Goal: Find specific page/section: Find specific page/section

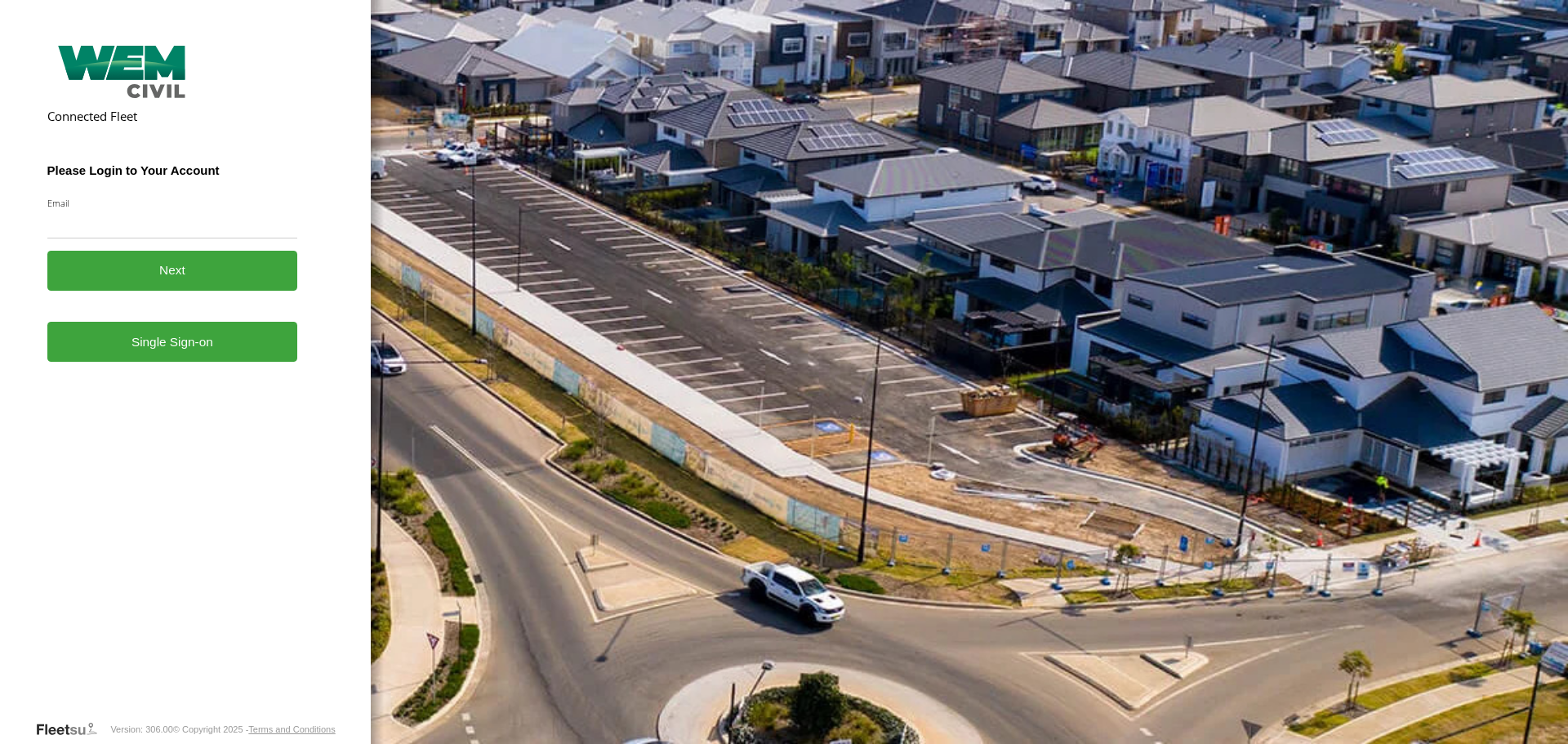
click at [187, 366] on form "Connected Fleet Please Login to Your Account Email Enter a valid login email ad…" at bounding box center [186, 379] width 277 height 681
click at [173, 348] on link "Single Sign-on" at bounding box center [173, 342] width 251 height 40
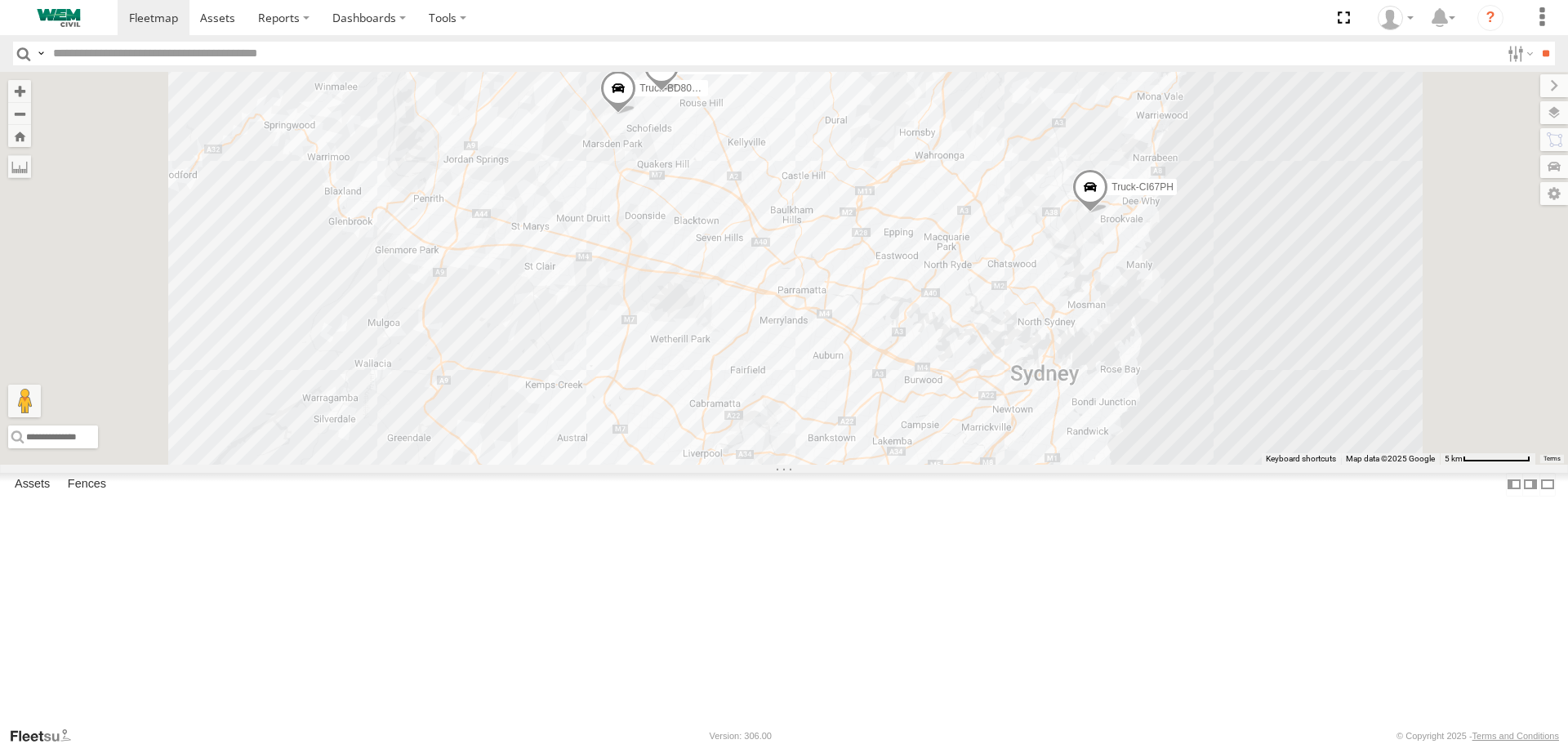
drag, startPoint x: 904, startPoint y: 233, endPoint x: 903, endPoint y: 334, distance: 101.0
click at [903, 334] on div "Car-CK52EJ Car-YJX59R Truck-FRO52R Truck-CI67PH Truck-BD80MD" at bounding box center [784, 268] width 1568 height 392
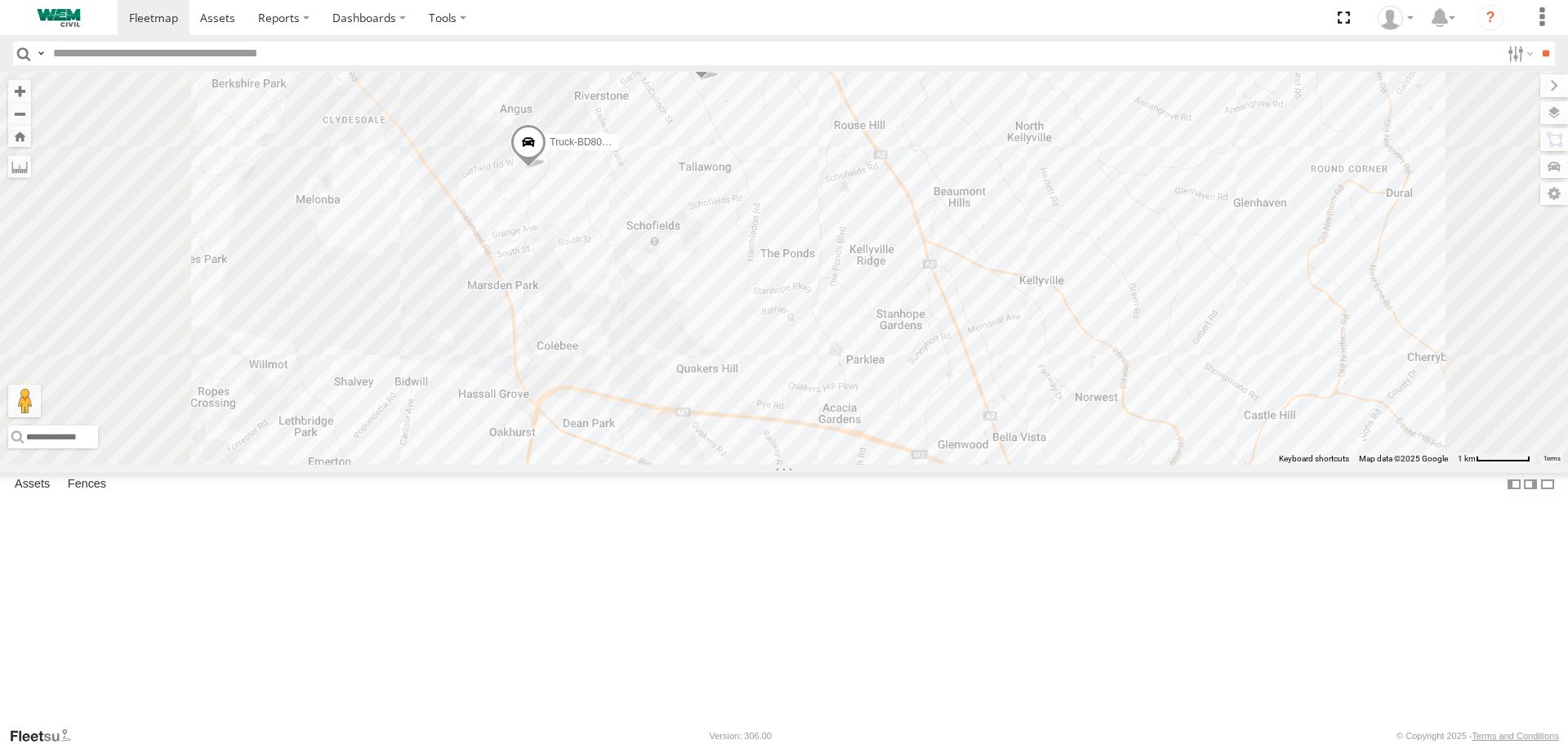
drag, startPoint x: 856, startPoint y: 293, endPoint x: 858, endPoint y: 423, distance: 130.0
click at [858, 423] on div "Car-CK52EJ Car-YJX59R Truck-FRO52R Truck-CI67PH Truck-BD80MD" at bounding box center [784, 268] width 1568 height 392
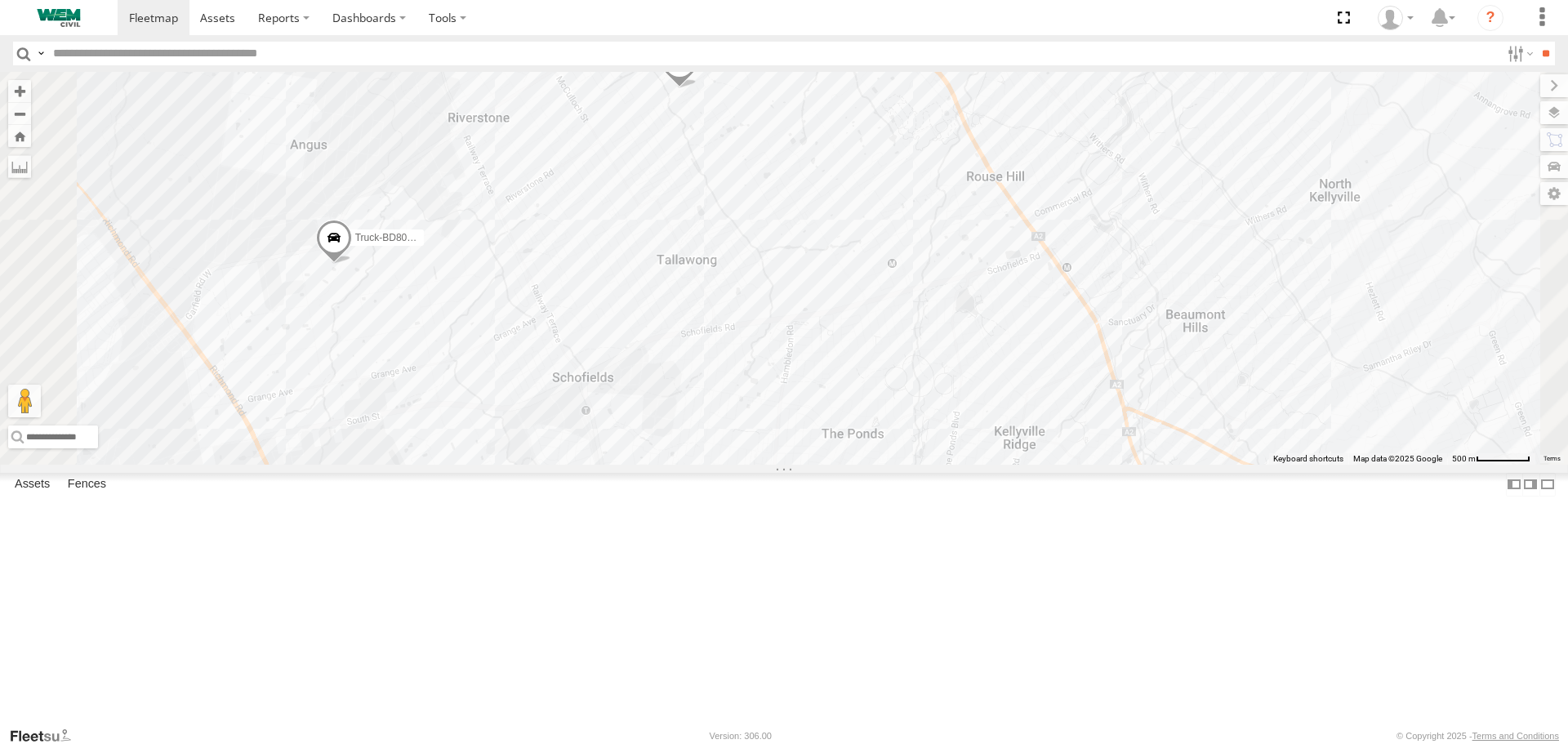
drag, startPoint x: 883, startPoint y: 282, endPoint x: 850, endPoint y: 402, distance: 124.5
click at [850, 402] on div "Car-CK52EJ Car-YJX59R Truck-FRO52R Truck-CI67PH Truck-BD80MD" at bounding box center [784, 268] width 1568 height 392
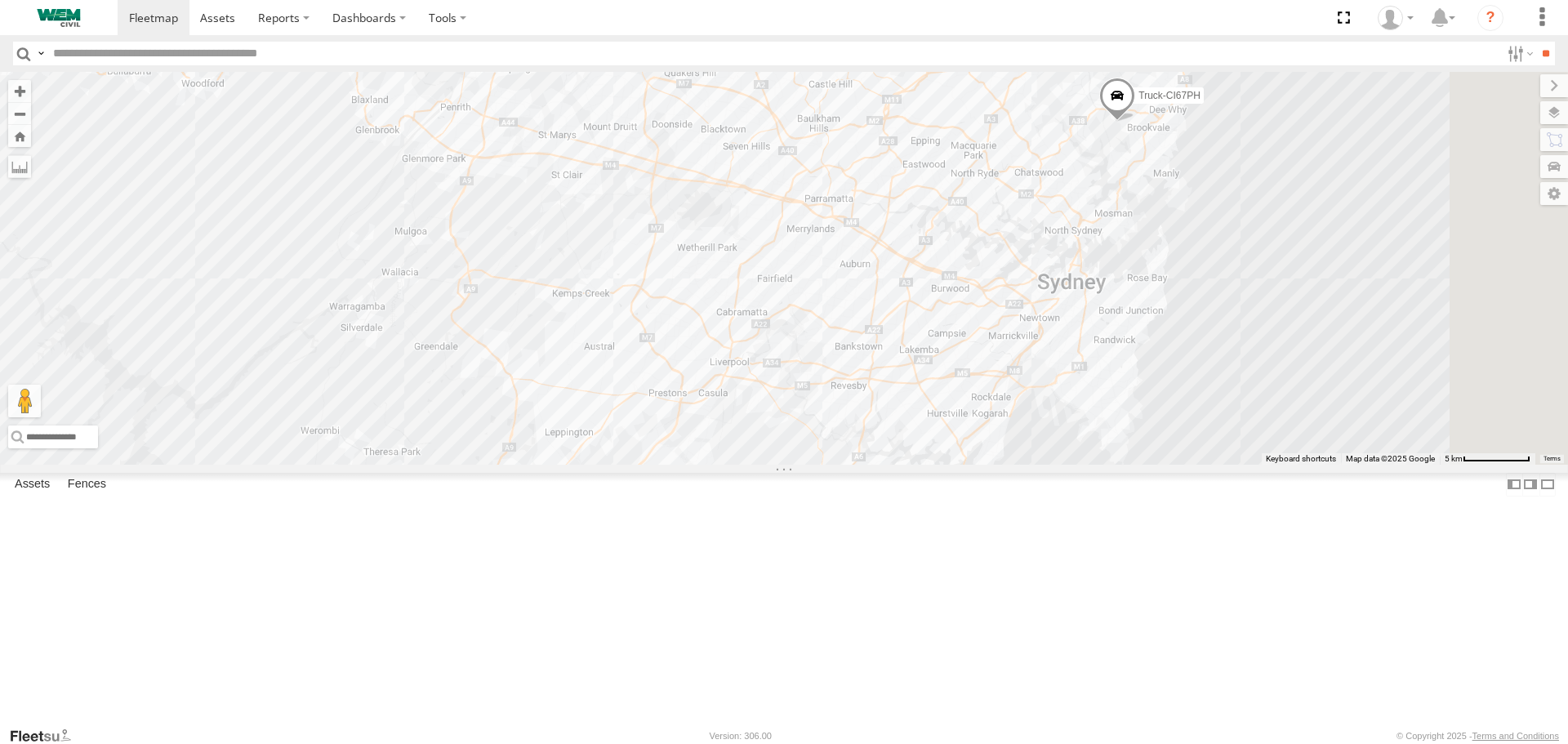
drag, startPoint x: 1177, startPoint y: 458, endPoint x: 1049, endPoint y: 253, distance: 241.7
click at [1049, 253] on div "Car-CK52EJ Car-YJX59R Truck-FRO52R Truck-CI67PH Truck-BD80MD" at bounding box center [784, 268] width 1568 height 392
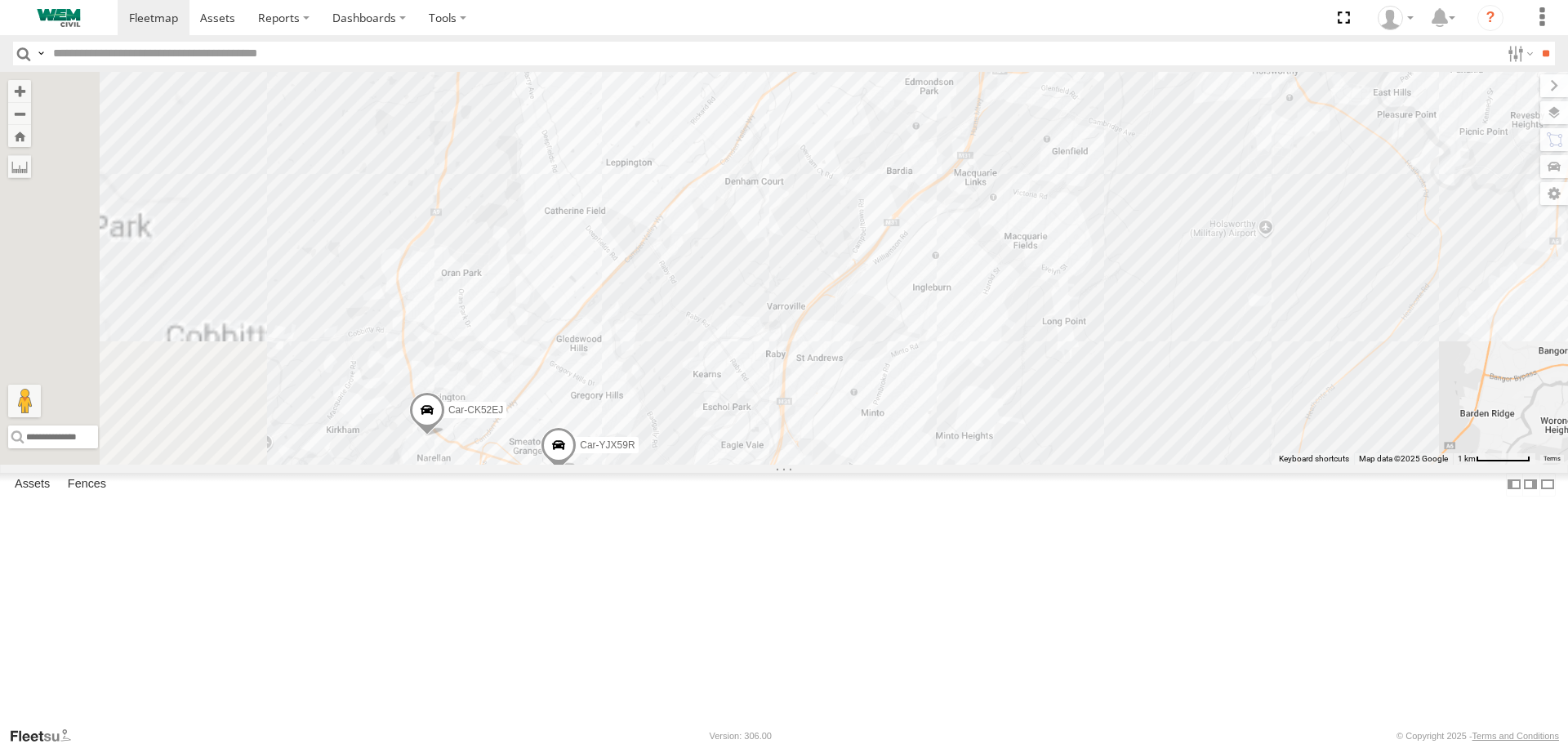
drag, startPoint x: 797, startPoint y: 535, endPoint x: 894, endPoint y: 241, distance: 309.6
click at [894, 242] on div "Car-CK52EJ Car-YJX59R Truck-FRO52R Truck-CI67PH Truck-BD80MD" at bounding box center [784, 268] width 1568 height 392
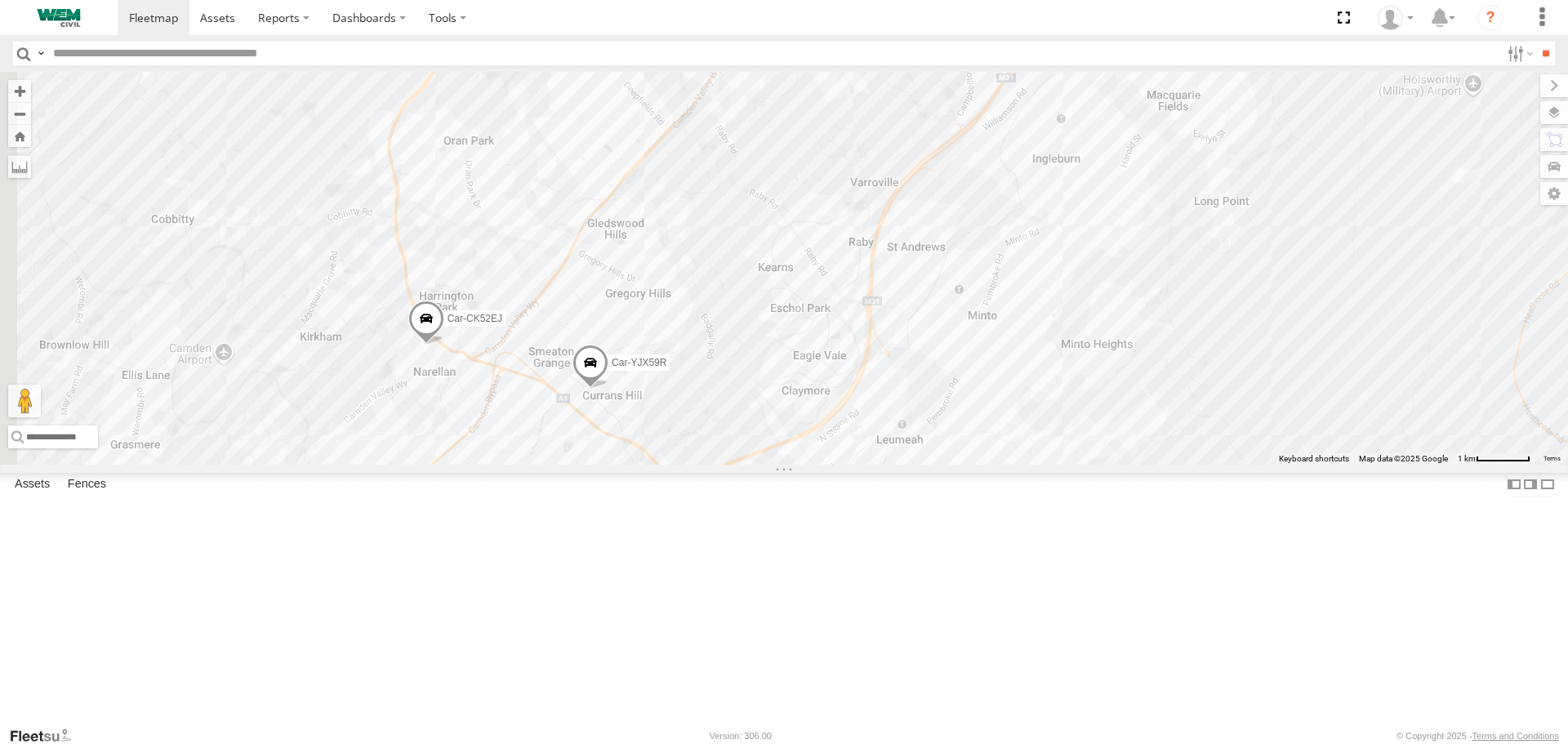
drag, startPoint x: 807, startPoint y: 451, endPoint x: 886, endPoint y: 329, distance: 145.3
click at [886, 329] on div "Car-CK52EJ Car-YJX59R Truck-FRO52R Truck-CI67PH Truck-BD80MD" at bounding box center [784, 268] width 1568 height 392
click at [609, 388] on span at bounding box center [591, 365] width 36 height 44
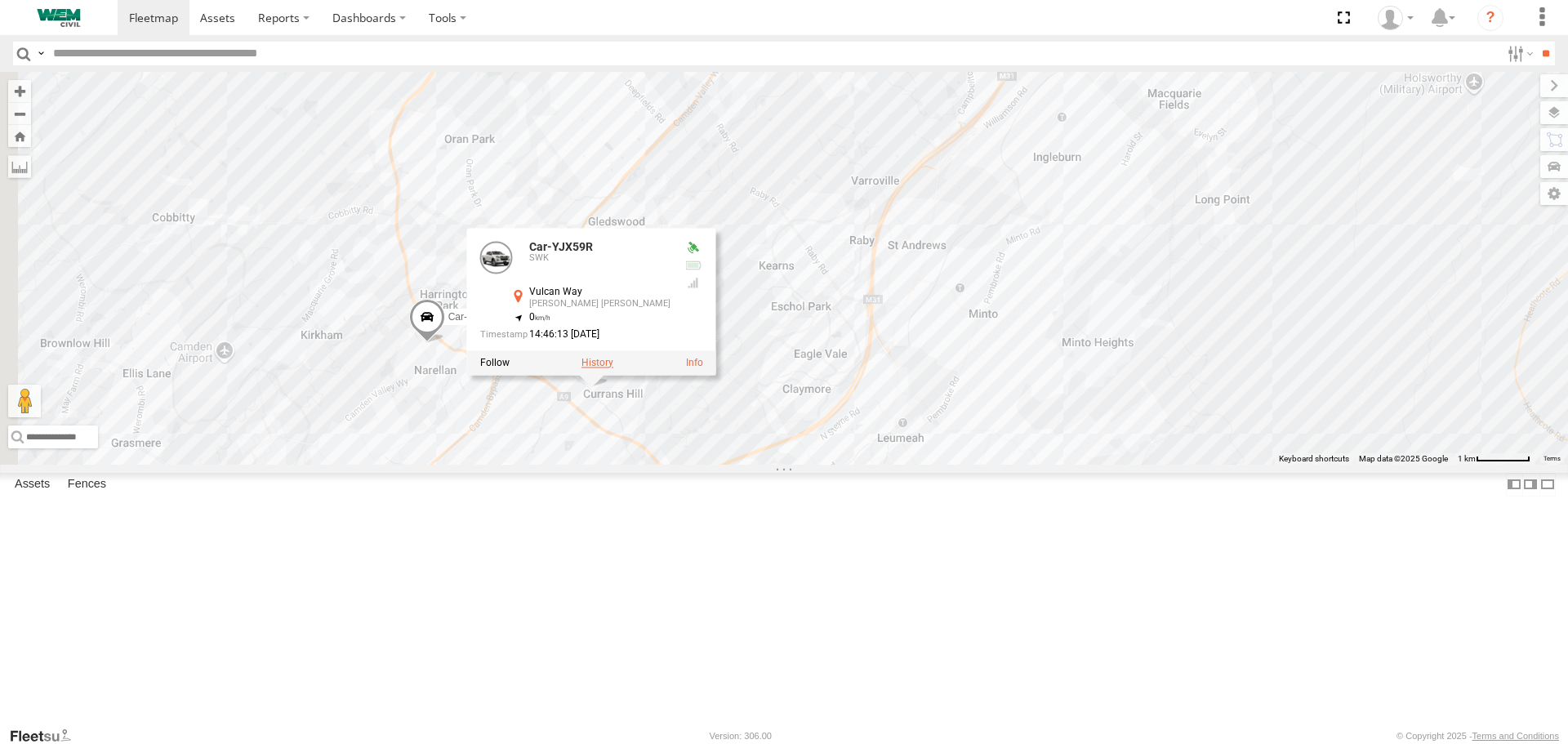
click at [613, 369] on label at bounding box center [597, 362] width 32 height 11
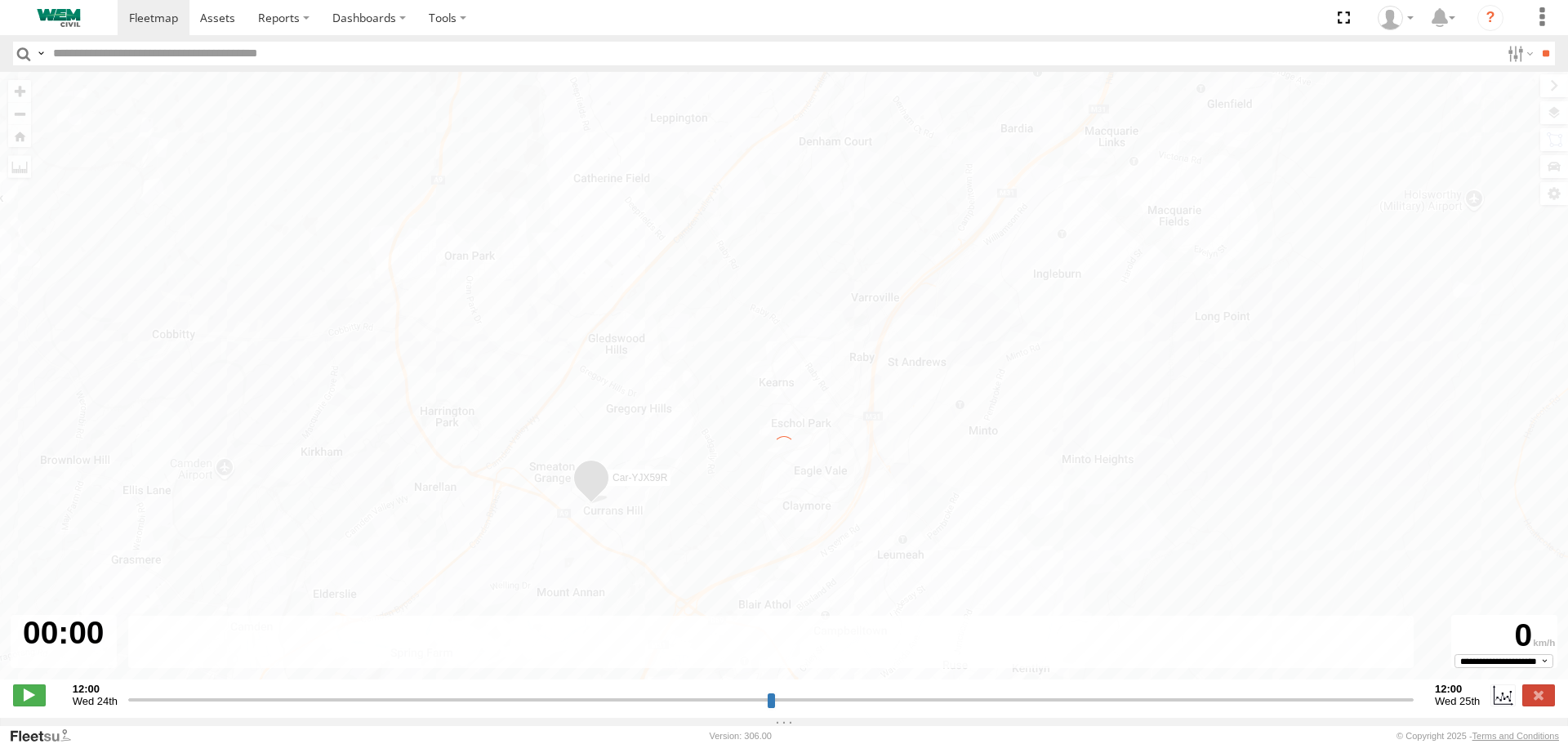
type input "**********"
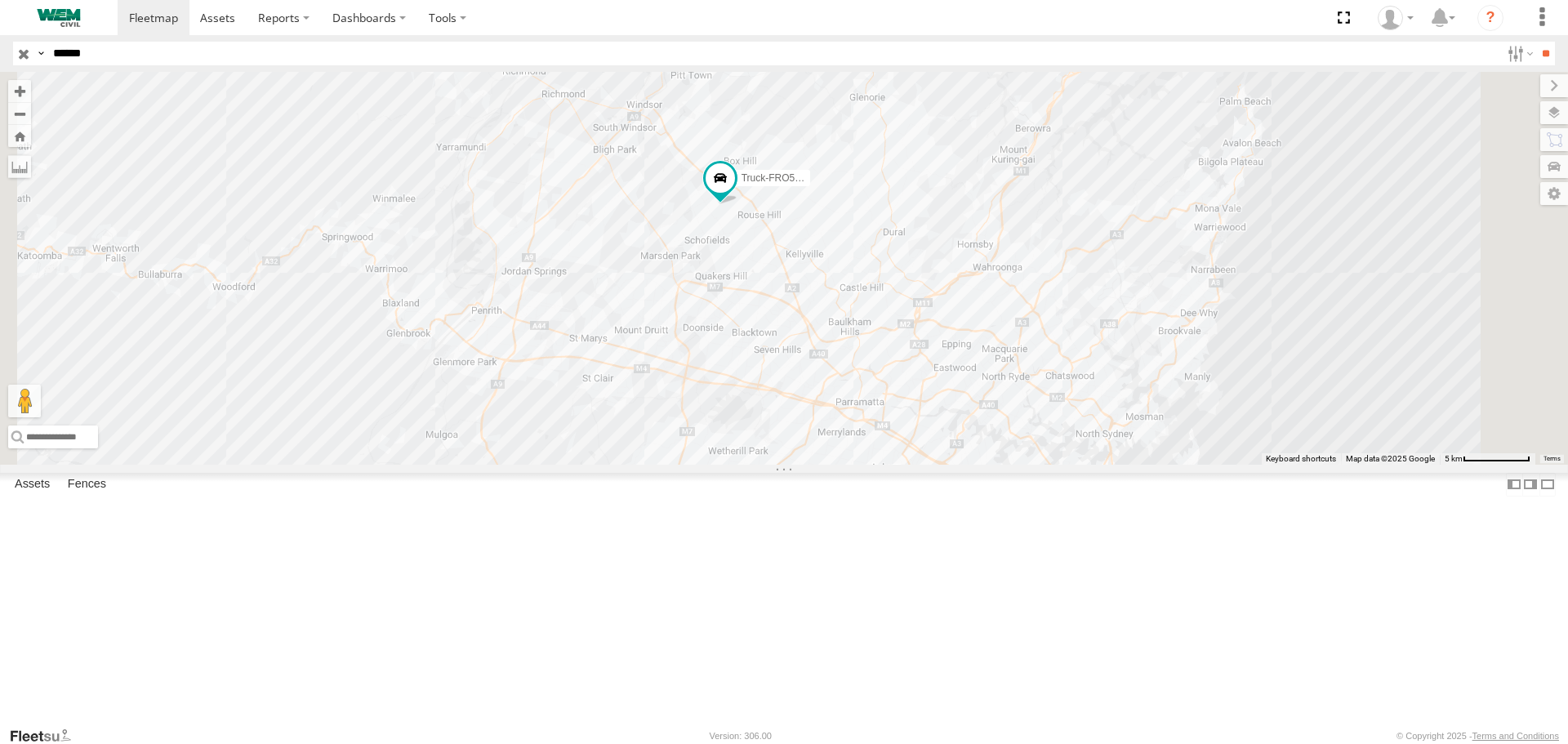
click at [28, 56] on input "button" at bounding box center [23, 53] width 21 height 23
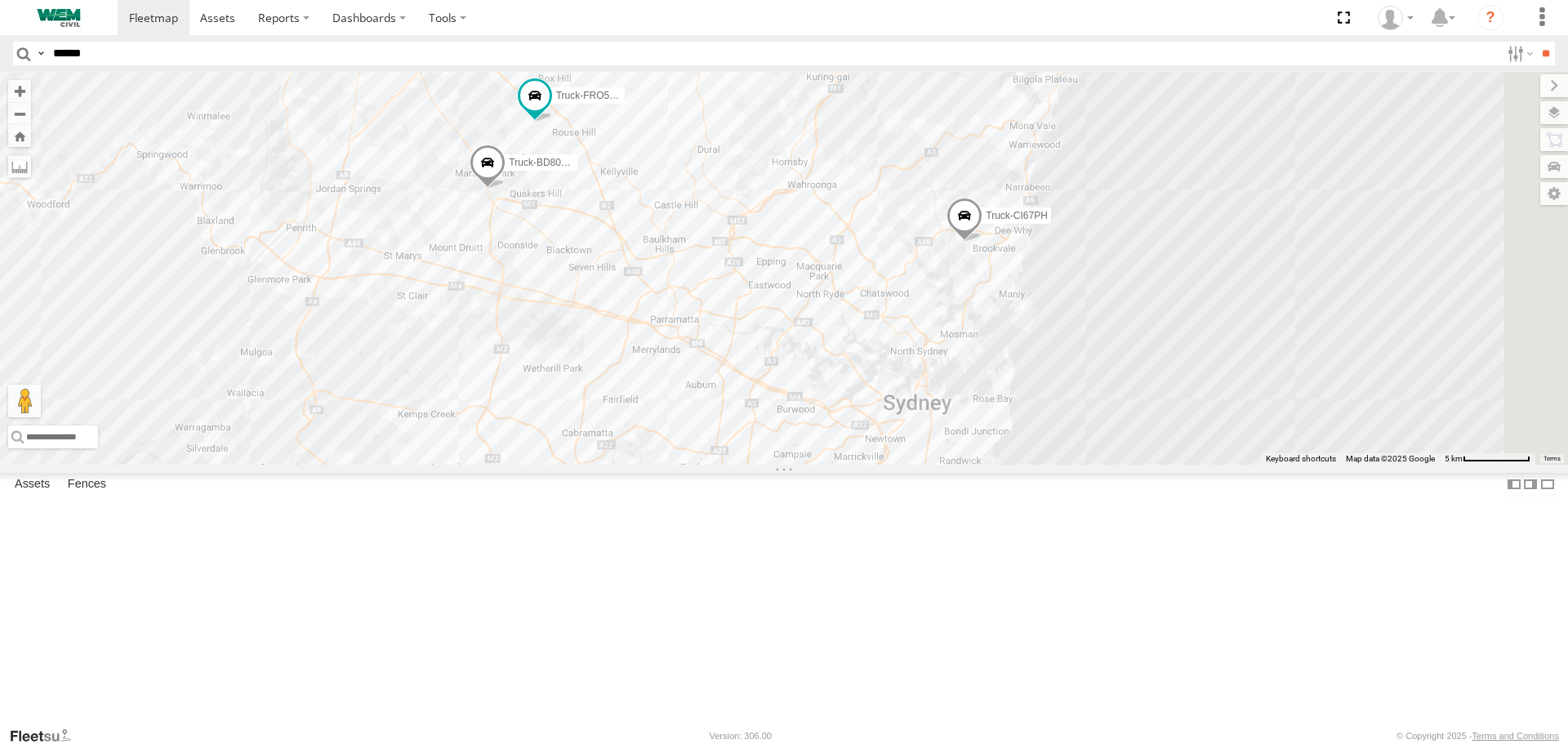
drag, startPoint x: 908, startPoint y: 316, endPoint x: 852, endPoint y: 394, distance: 96.0
click at [817, 401] on div "Truck-FRO52R Truck-CI67PH Truck-BD80MD Car-CK52EJ Car-YJX59R" at bounding box center [784, 268] width 1568 height 392
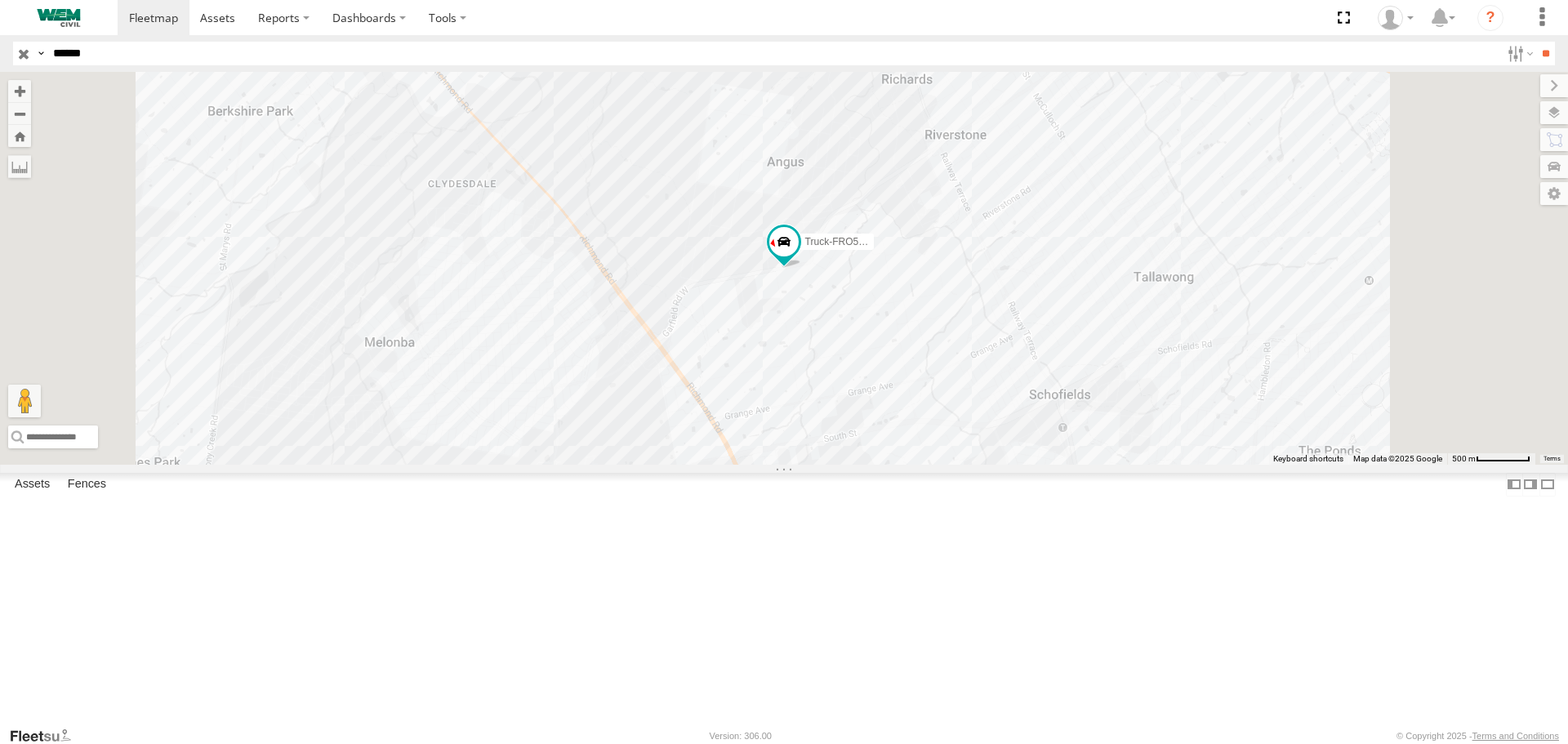
click at [22, 53] on input "button" at bounding box center [23, 53] width 21 height 23
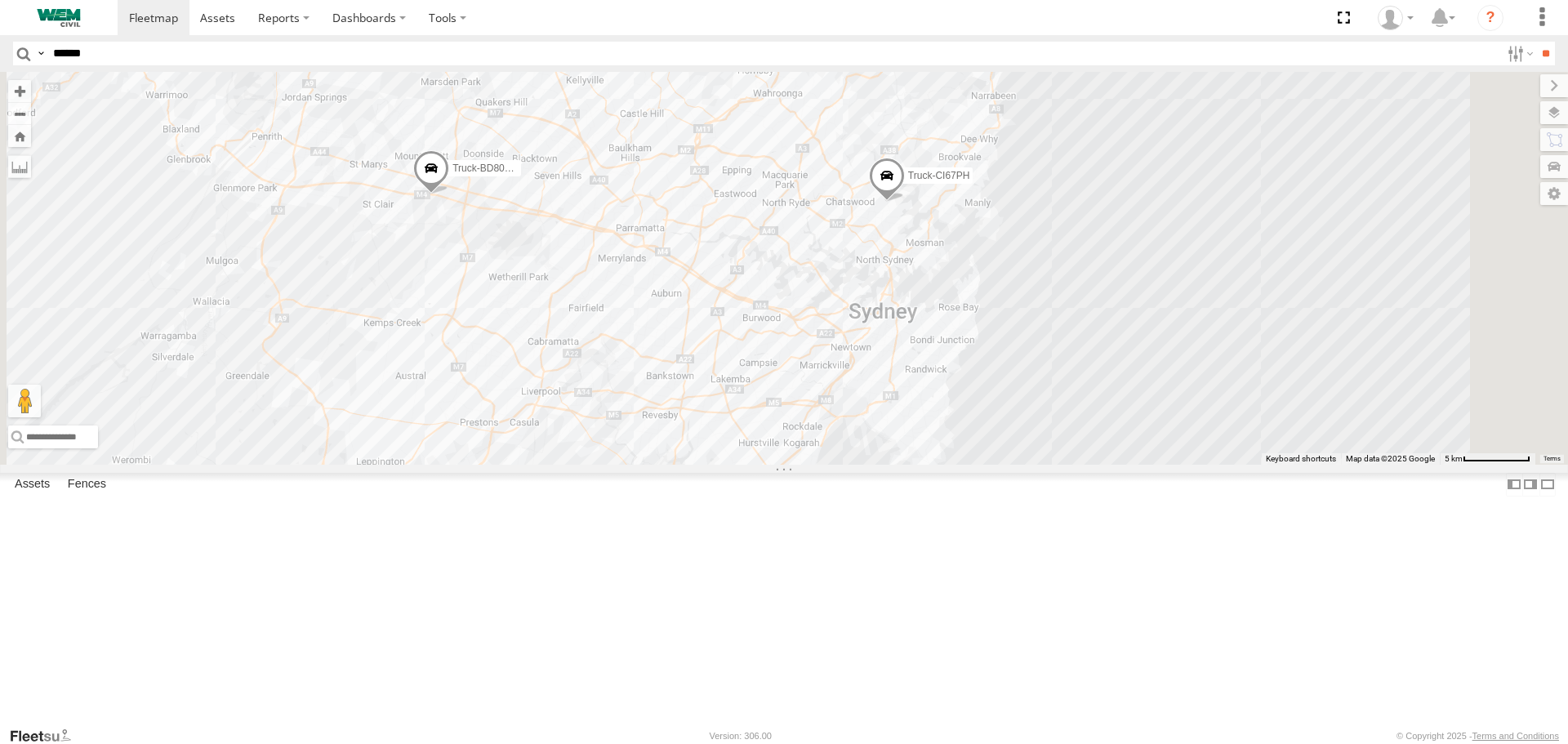
drag, startPoint x: 1021, startPoint y: 267, endPoint x: 837, endPoint y: 305, distance: 187.9
click at [837, 305] on div "Truck-FRO52R Car-CK52EJ Car-YJX59R Truck-CI67PH Truck-BD80MD" at bounding box center [784, 268] width 1568 height 392
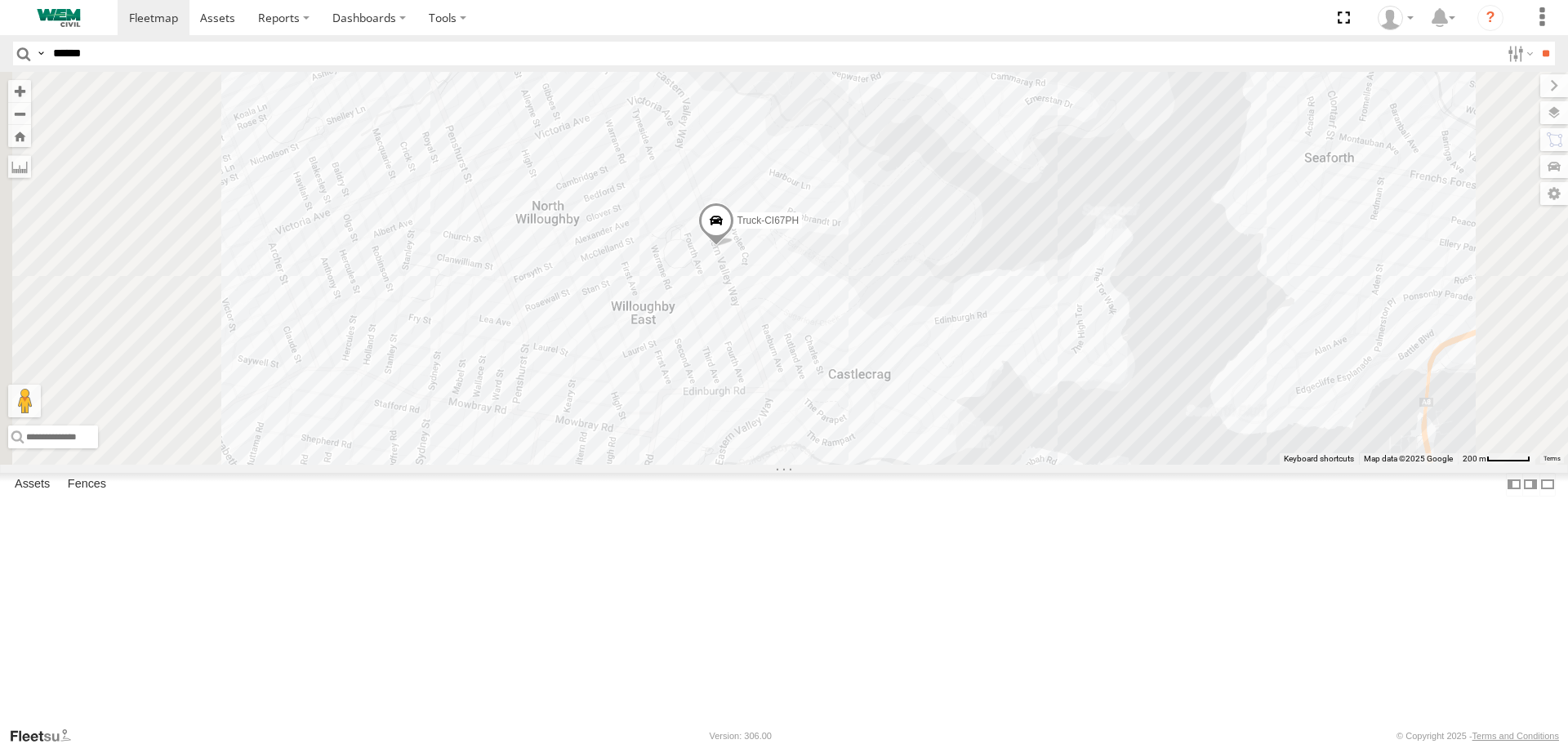
drag, startPoint x: 888, startPoint y: 335, endPoint x: 990, endPoint y: 524, distance: 214.8
click at [990, 464] on div "Truck-FRO52R Car-CK52EJ Car-YJX59R Truck-CI67PH Truck-BD80MD" at bounding box center [784, 268] width 1568 height 392
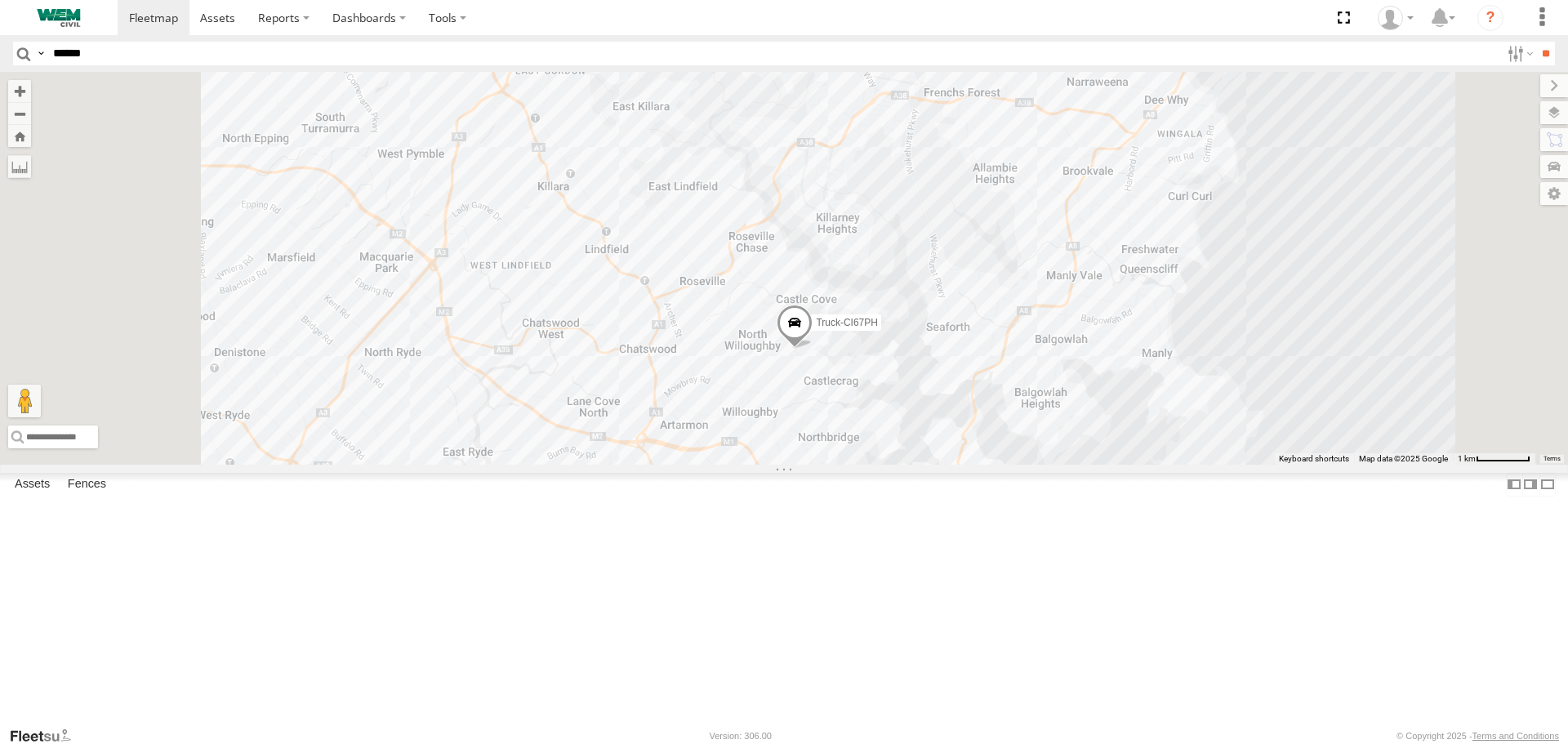
click at [812, 349] on span at bounding box center [794, 327] width 36 height 44
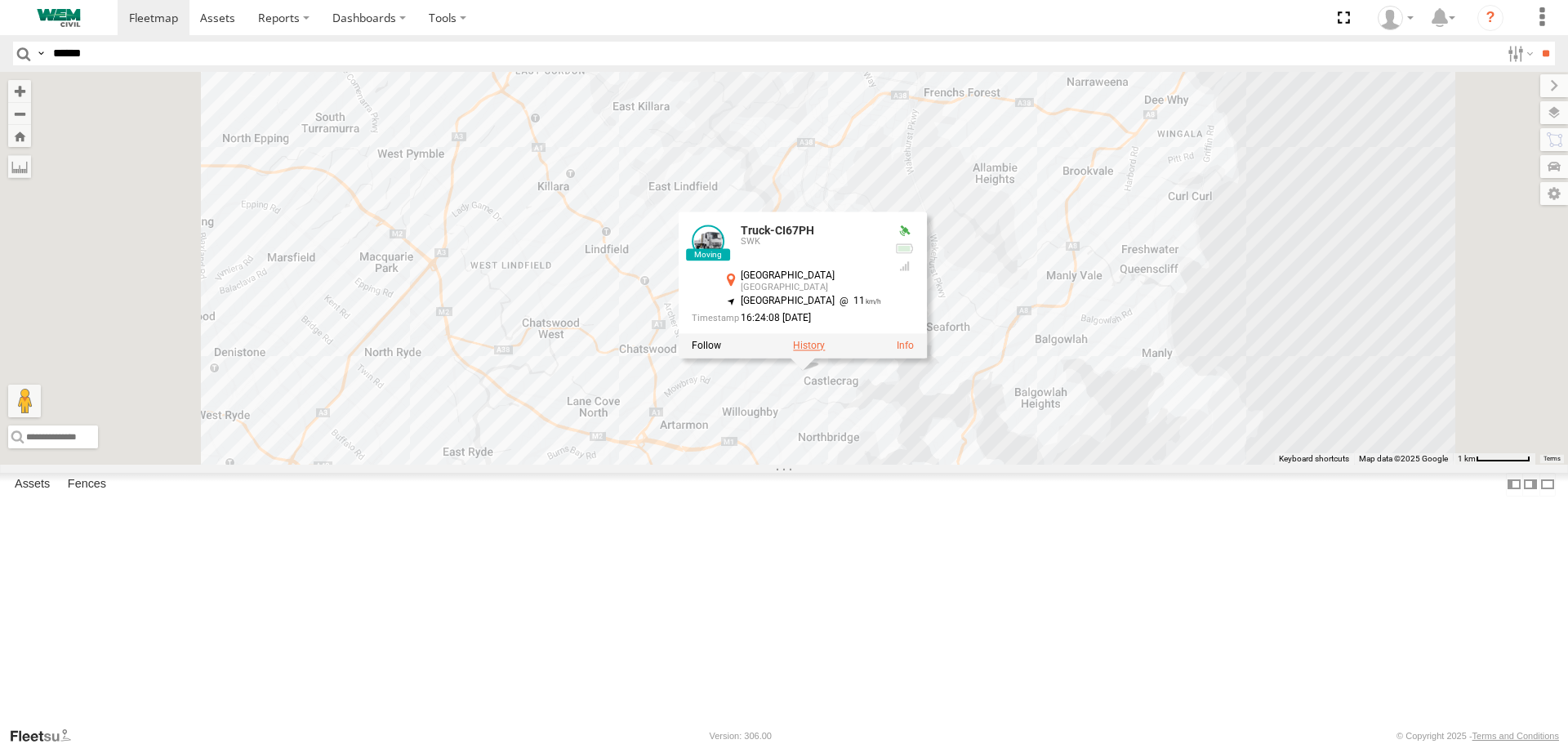
click at [927, 360] on div "Truck-CI67PH SWK Eastern Valley Way Middle Cove -33.79993 , 151.21056 South Eas…" at bounding box center [803, 285] width 248 height 147
click at [825, 354] on label at bounding box center [810, 348] width 32 height 11
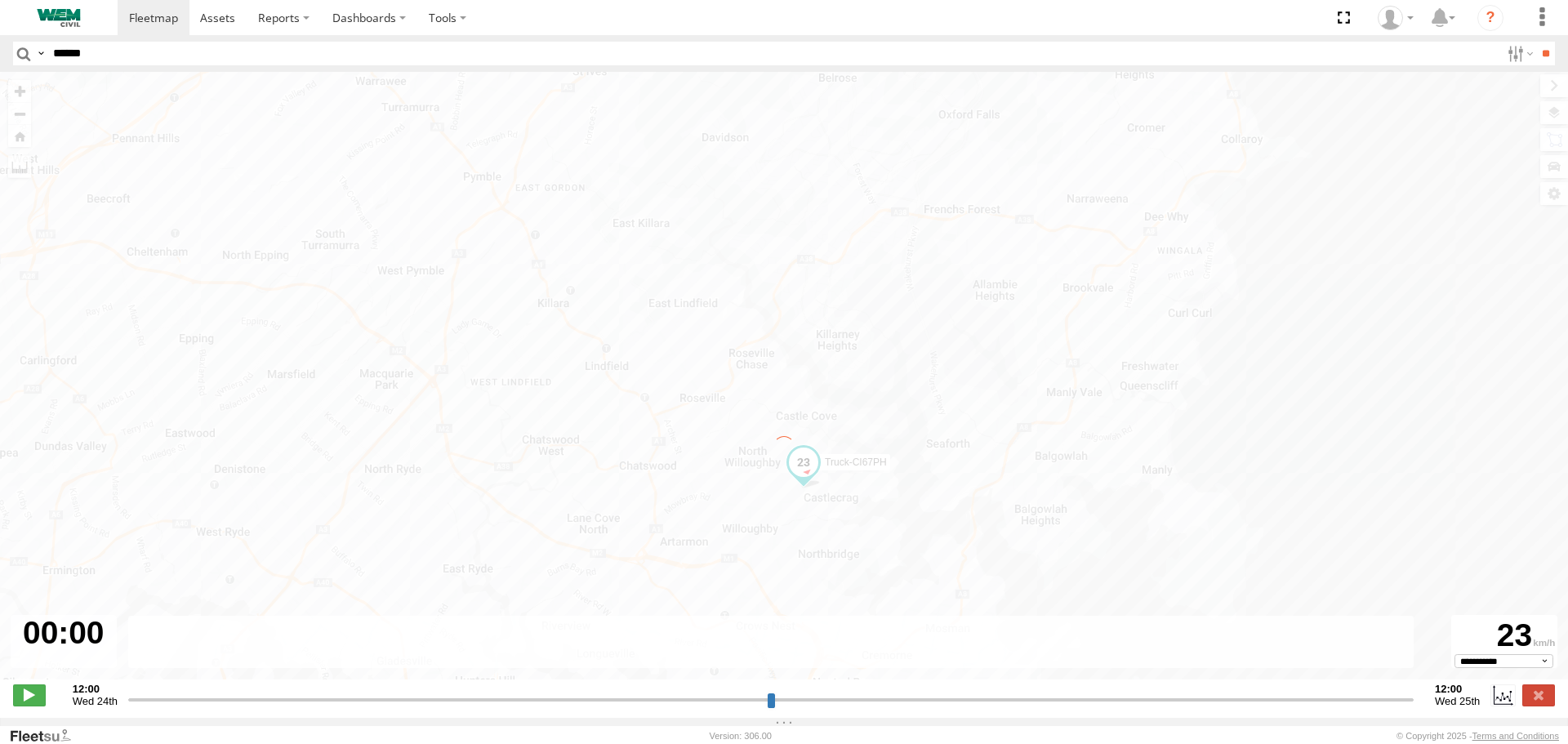
type input "**********"
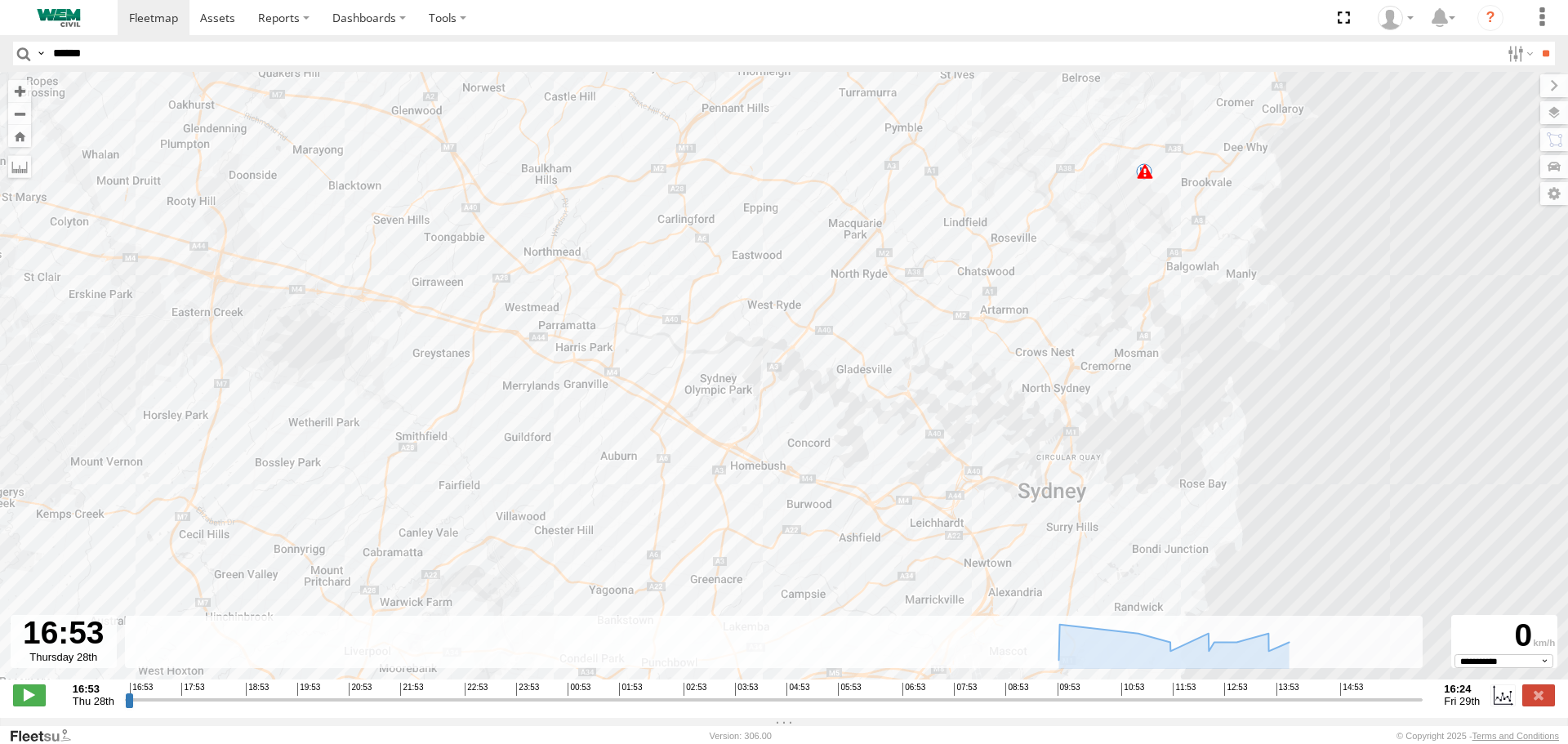
drag, startPoint x: 1009, startPoint y: 295, endPoint x: 930, endPoint y: 434, distance: 159.9
click at [893, 469] on div "Truck-CI67PH 06:27 Fri 10 8" at bounding box center [784, 384] width 1568 height 625
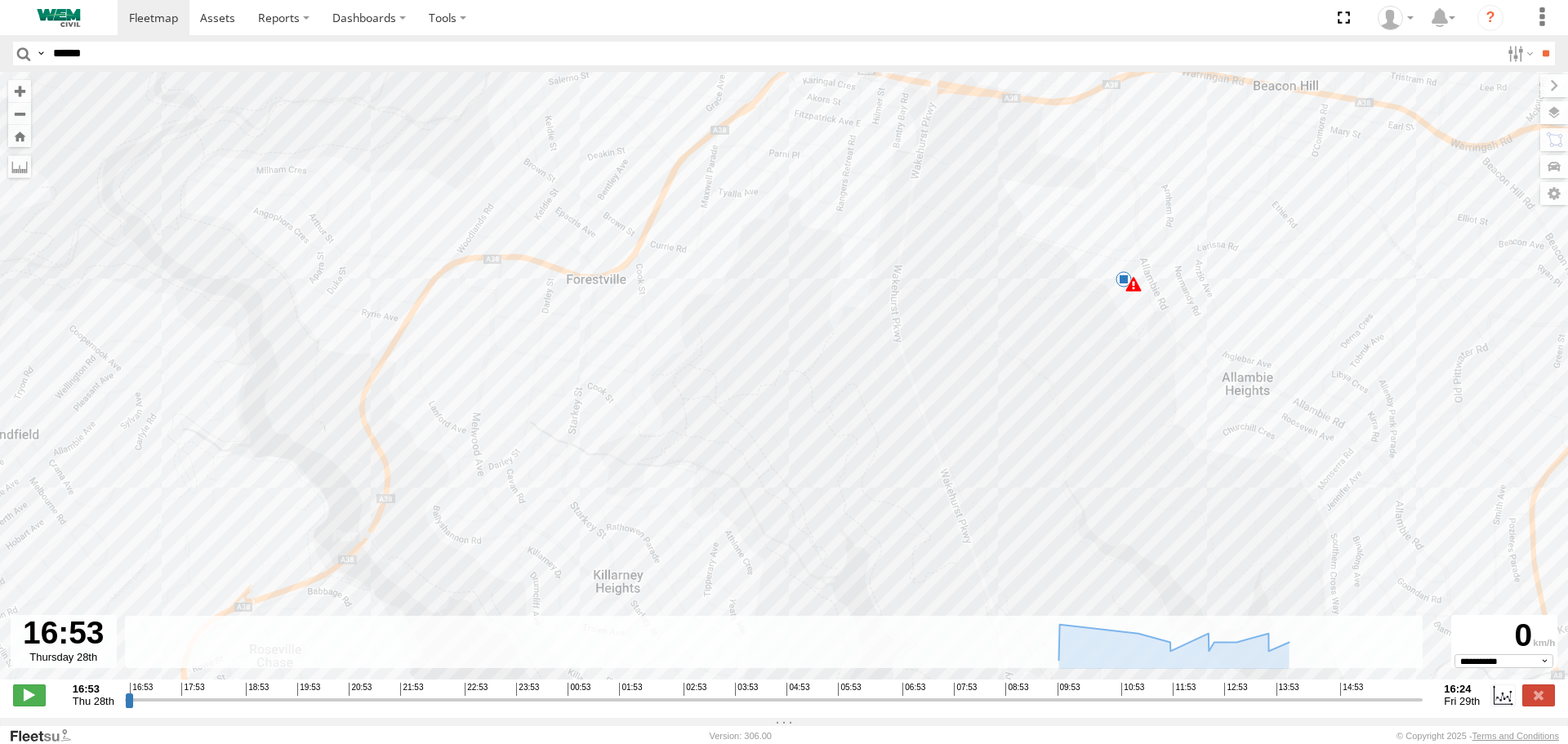
click at [1131, 289] on div "8" at bounding box center [1133, 284] width 17 height 17
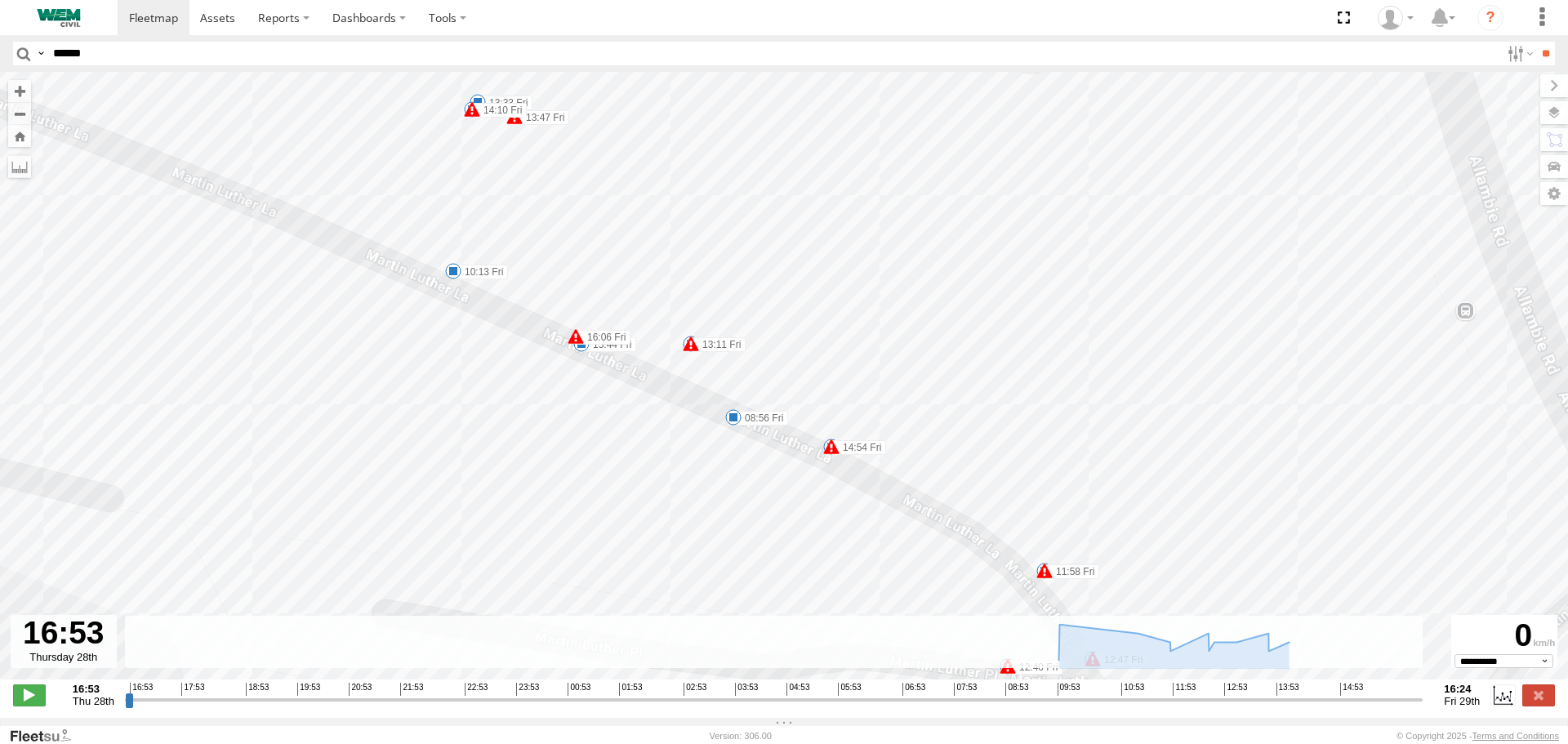
drag, startPoint x: 1140, startPoint y: 276, endPoint x: 1111, endPoint y: 311, distance: 45.5
click at [1112, 309] on div "Truck-CI67PH 06:27 Fri 08:56 Fri 10:13 Fri 11:36 Fri 12:32 Fri 12:41 Fri 13:04 …" at bounding box center [784, 384] width 1568 height 625
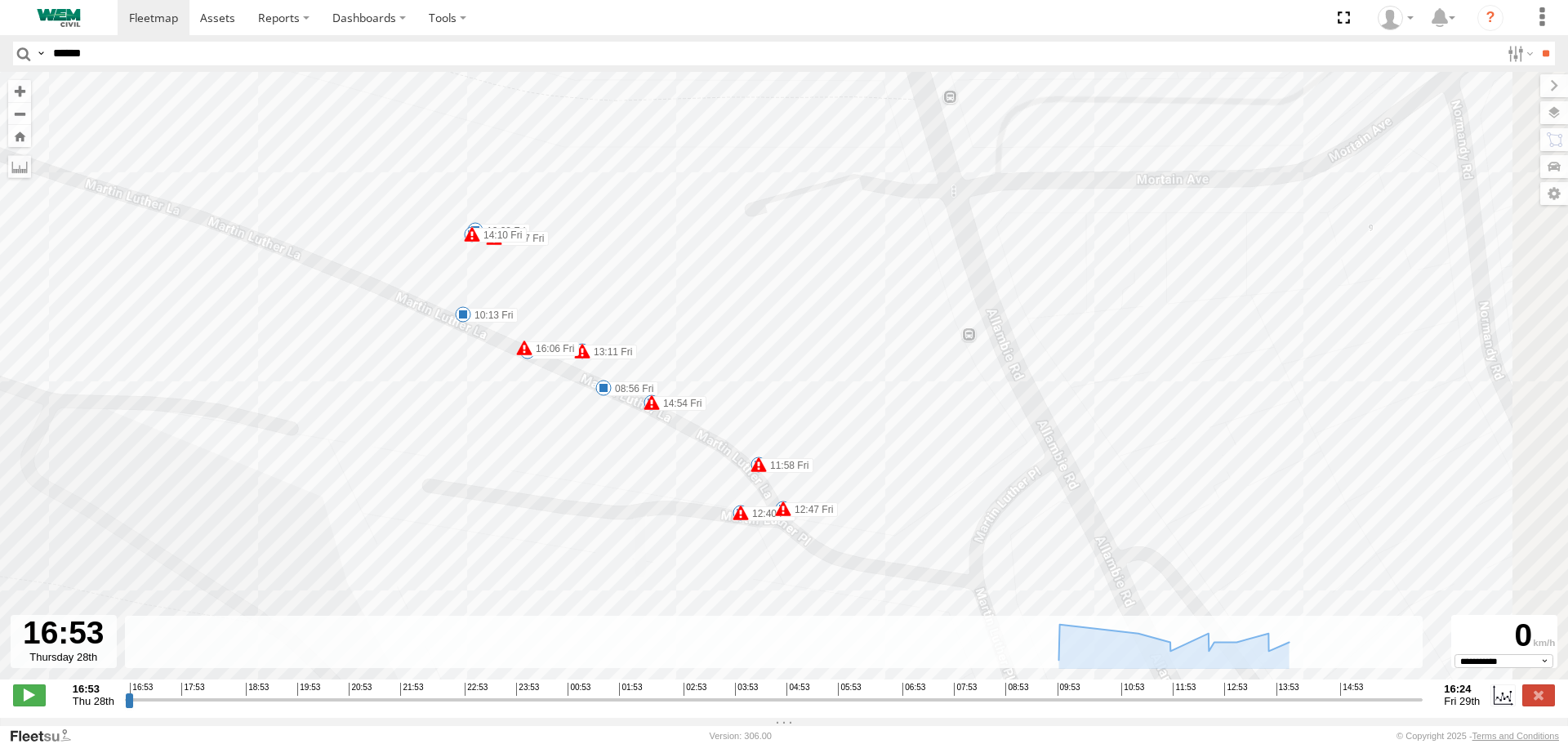
drag, startPoint x: 1117, startPoint y: 335, endPoint x: 771, endPoint y: 322, distance: 346.2
click at [797, 325] on div "Truck-CI67PH 06:27 Fri 08:56 Fri 10:13 Fri 11:36 Fri 12:32 Fri 12:41 Fri 13:04 …" at bounding box center [784, 384] width 1568 height 625
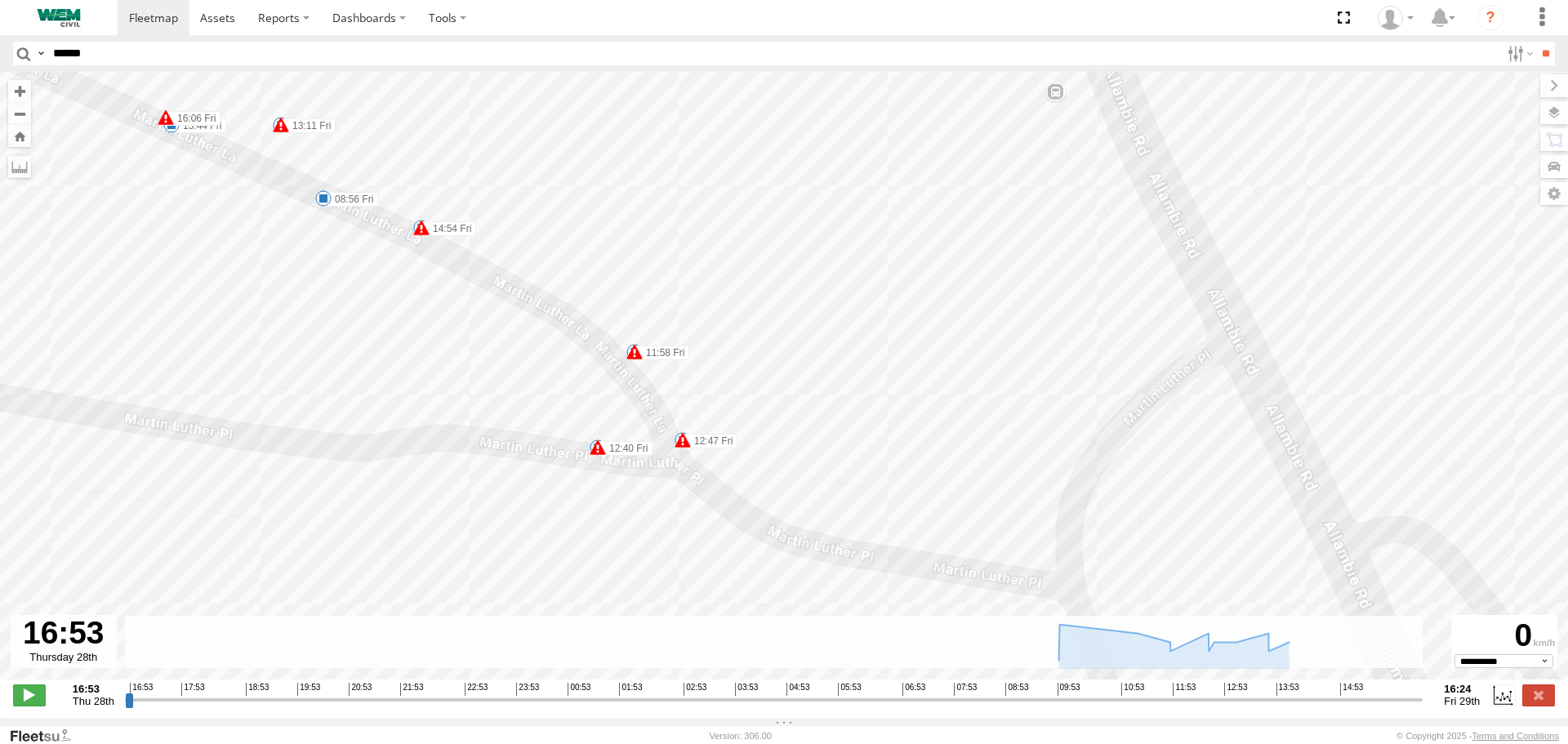
drag, startPoint x: 810, startPoint y: 377, endPoint x: 750, endPoint y: 195, distance: 191.6
click at [750, 195] on div "Truck-CI67PH 06:27 Fri 08:56 Fri 10:13 Fri 11:36 Fri 12:32 Fri 12:41 Fri 13:04 …" at bounding box center [784, 384] width 1568 height 625
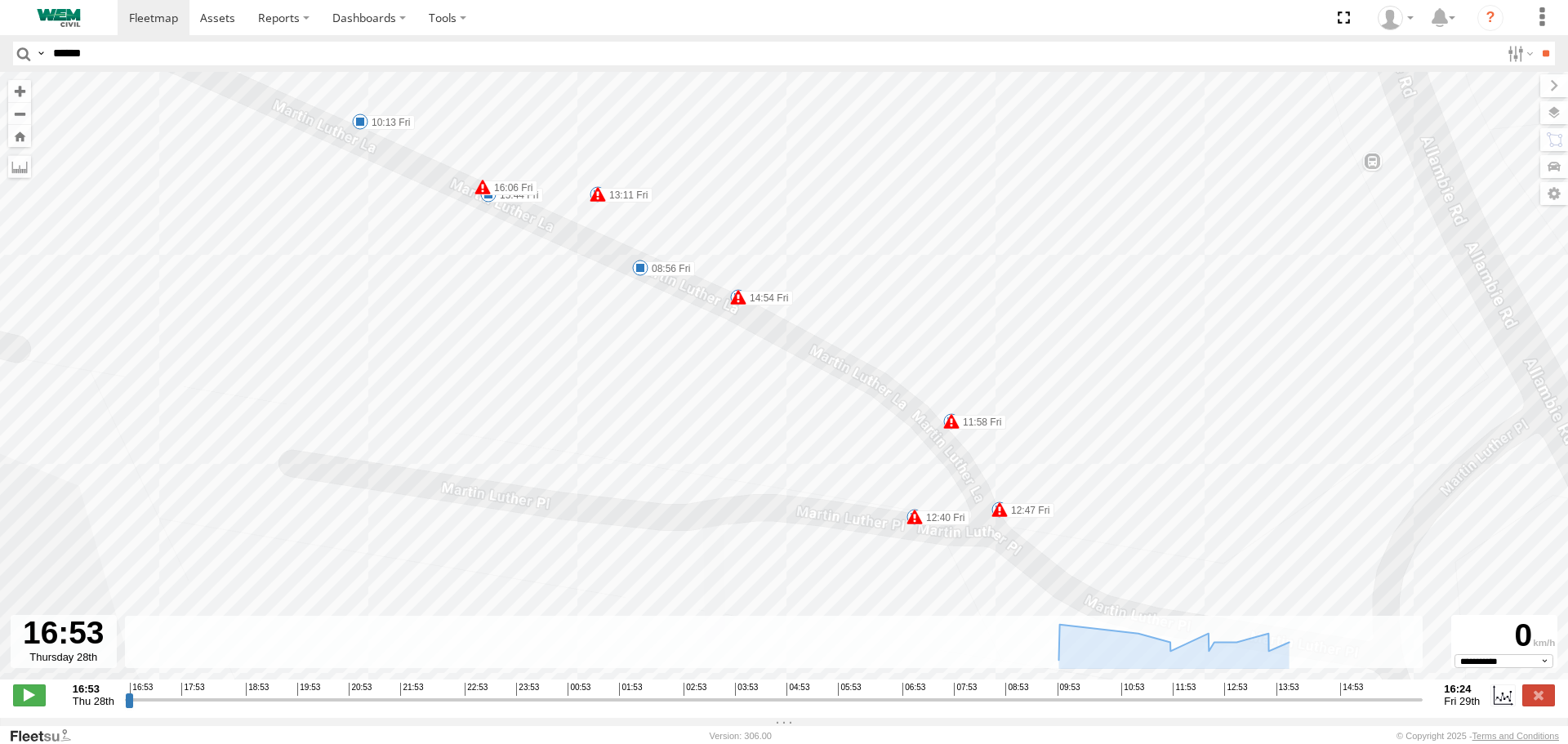
drag, startPoint x: 727, startPoint y: 295, endPoint x: 1043, endPoint y: 367, distance: 324.1
click at [1043, 367] on div "Truck-CI67PH 06:27 Fri 08:56 Fri 10:13 Fri 11:36 Fri 12:32 Fri 12:41 Fri 13:04 …" at bounding box center [784, 384] width 1568 height 625
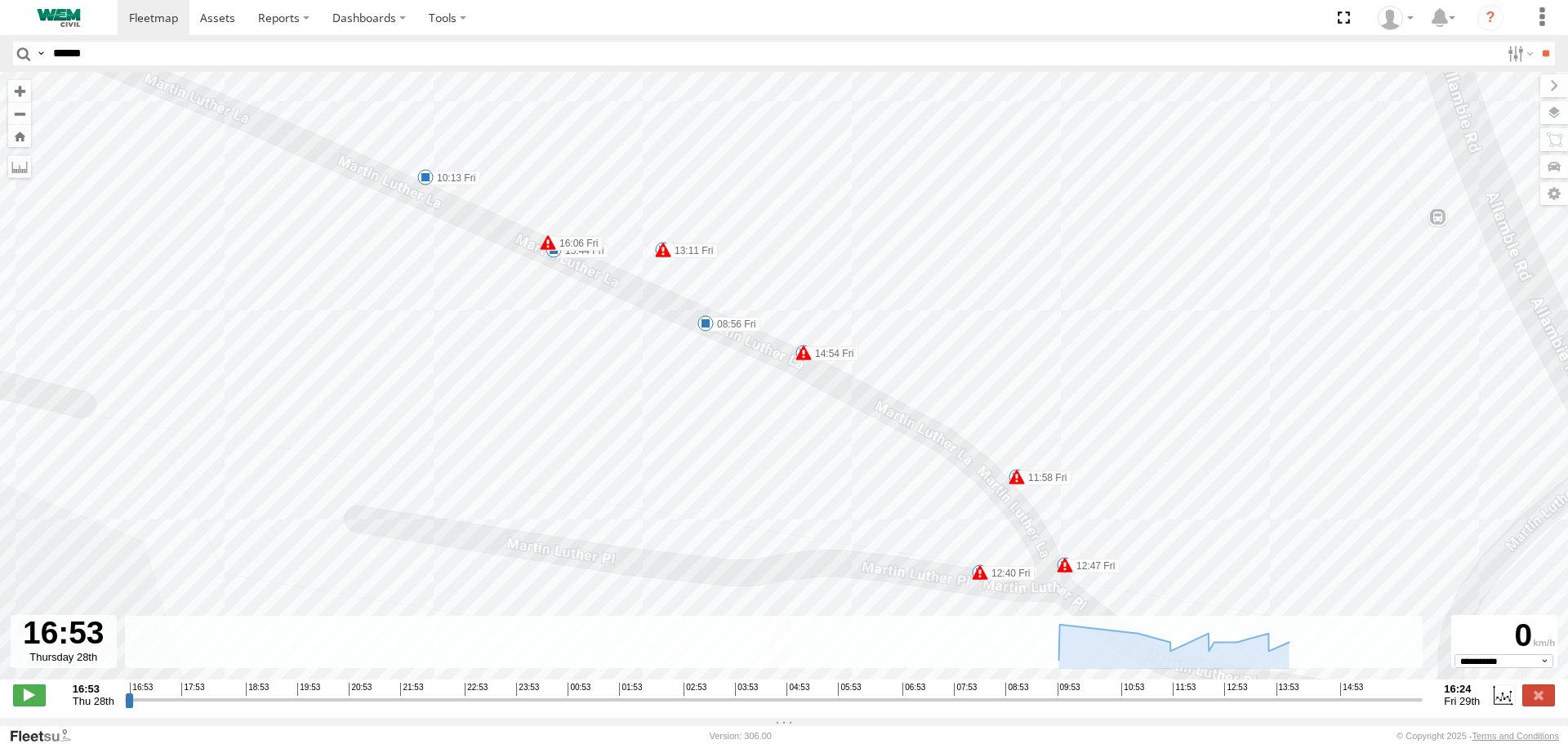
drag, startPoint x: 626, startPoint y: 364, endPoint x: 691, endPoint y: 420, distance: 85.8
click at [691, 420] on div "Truck-CI67PH 06:27 Fri 08:56 Fri 10:13 Fri 11:36 Fri 12:32 Fri 12:41 Fri 13:04 …" at bounding box center [784, 384] width 1568 height 625
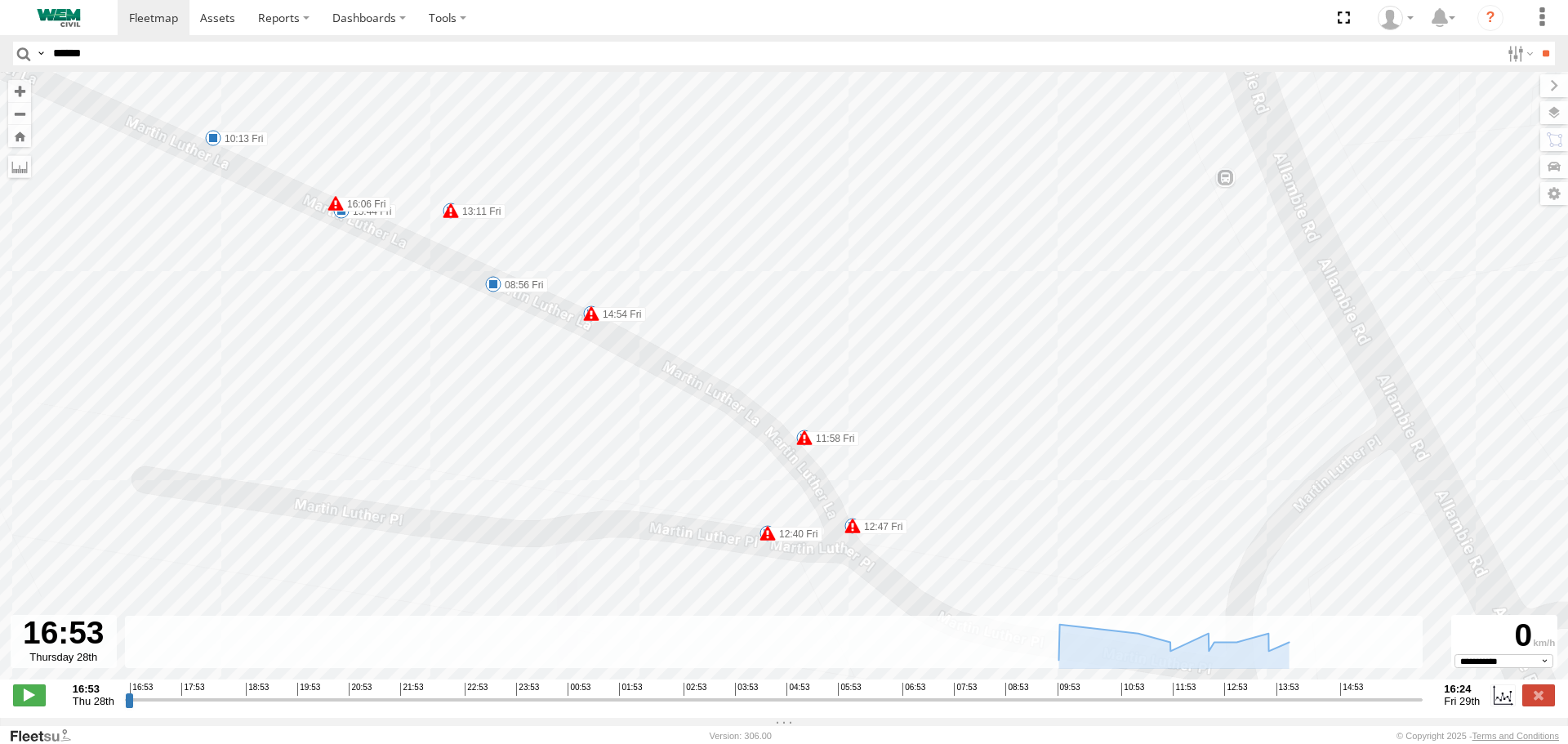
drag, startPoint x: 1048, startPoint y: 380, endPoint x: 811, endPoint y: 334, distance: 241.4
click at [813, 334] on div "Truck-CI67PH 06:27 Fri 08:56 Fri 10:13 Fri 11:36 Fri 12:32 Fri 12:41 Fri 13:04 …" at bounding box center [784, 384] width 1568 height 625
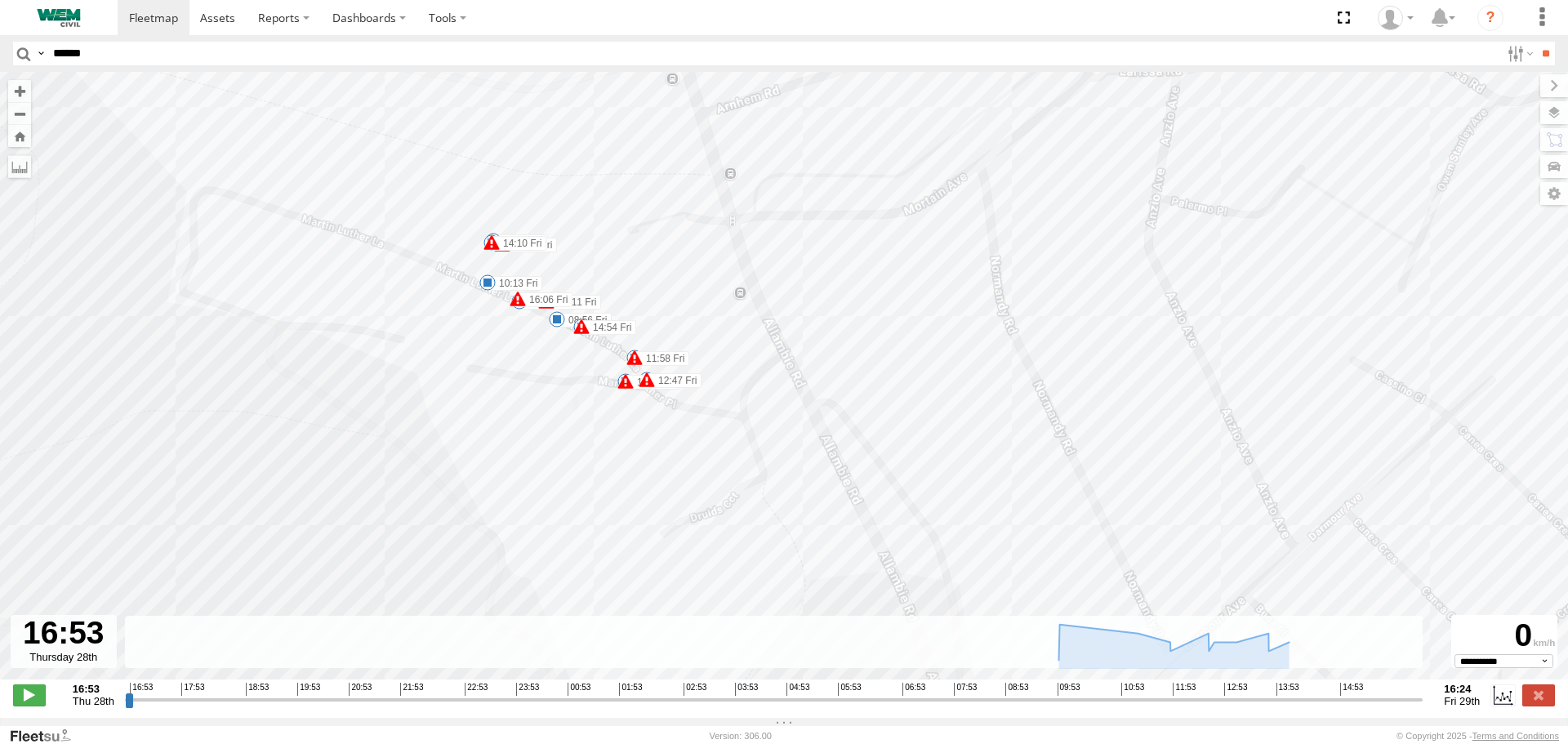
click at [44, 55] on label at bounding box center [40, 53] width 13 height 23
click at [234, 116] on div "Truck-CI67PH 06:27 Fri 08:56 Fri 10:13 Fri 11:36 Fri 12:32 Fri 12:41 Fri 13:04 …" at bounding box center [784, 384] width 1568 height 625
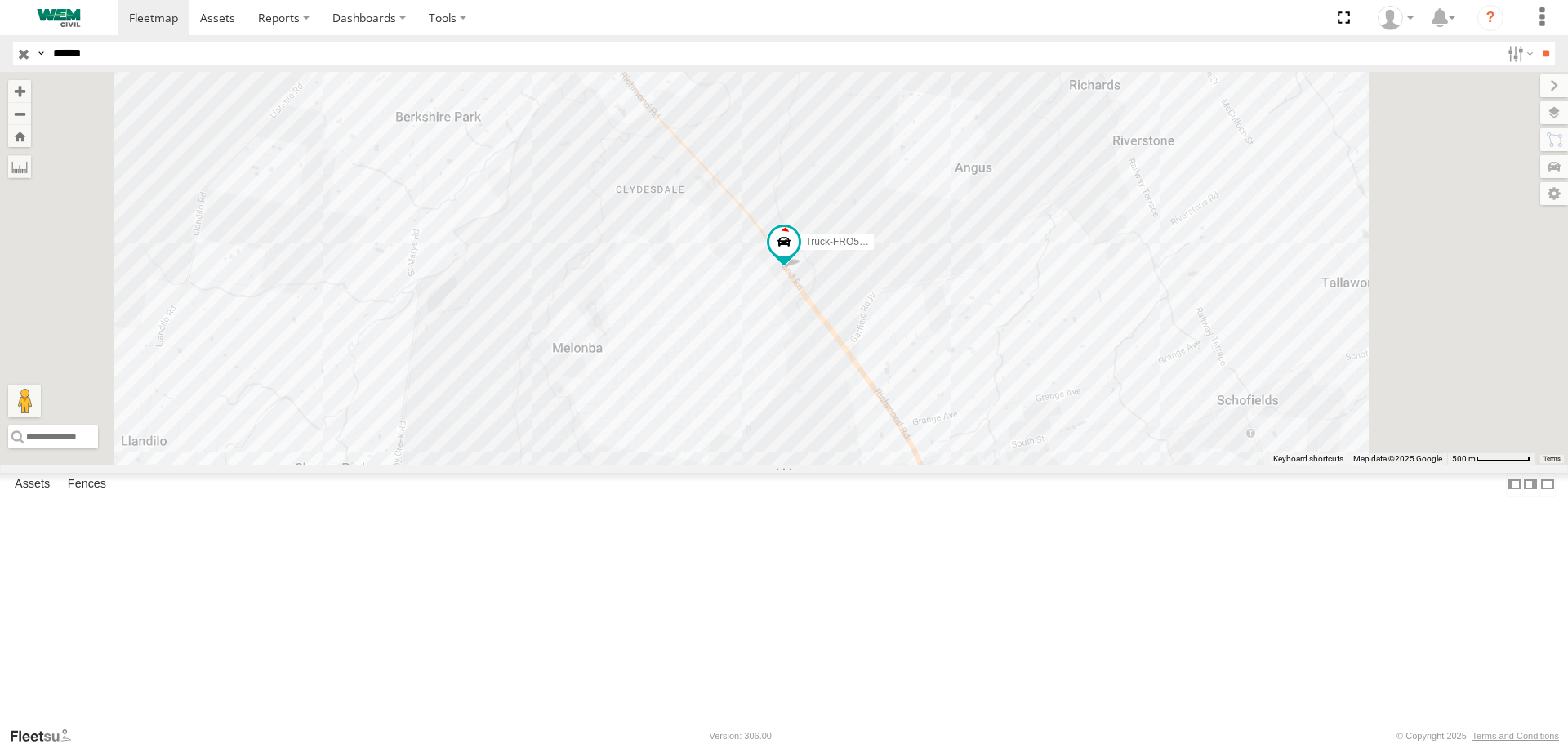
click at [26, 55] on input "button" at bounding box center [23, 53] width 21 height 23
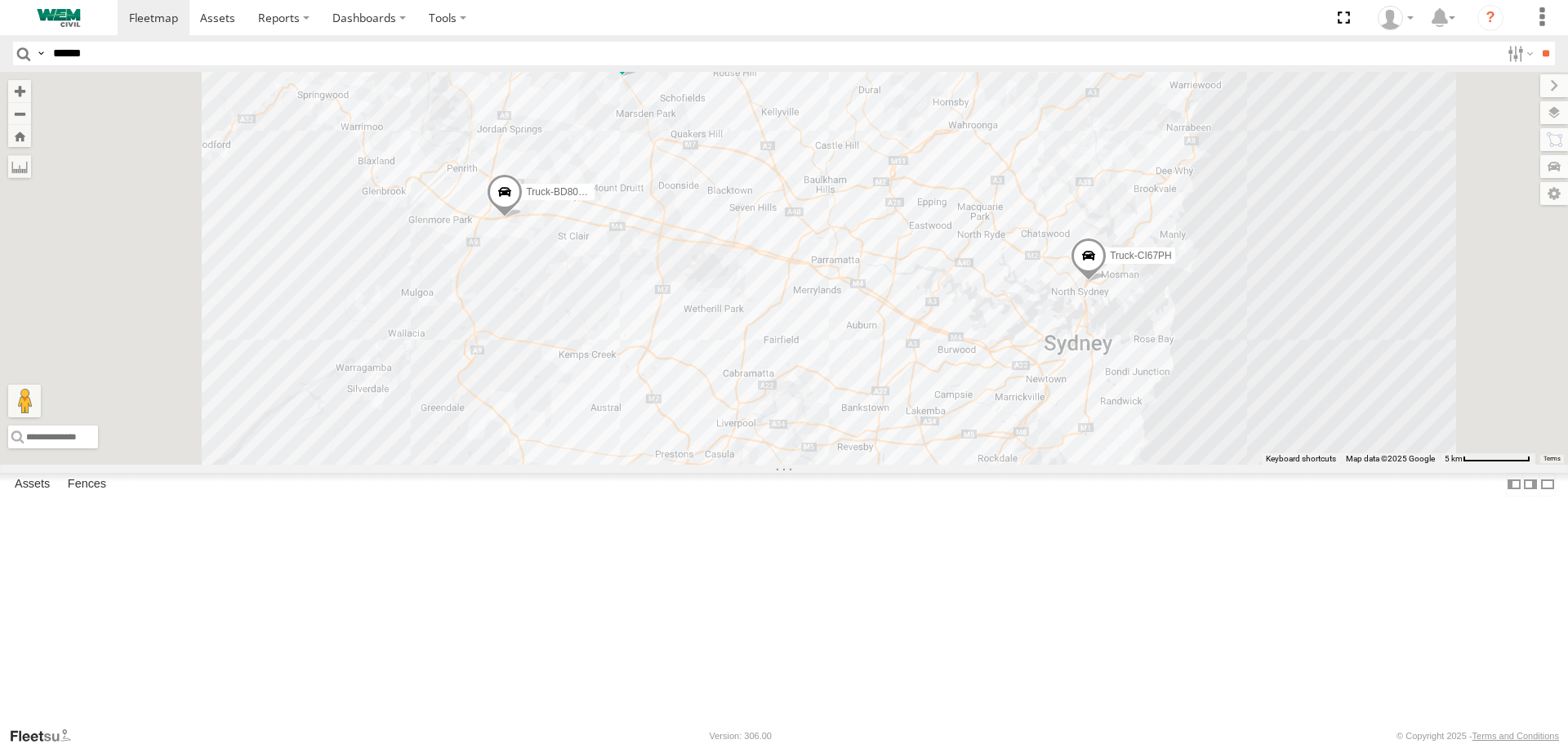
drag, startPoint x: 835, startPoint y: 256, endPoint x: 848, endPoint y: 328, distance: 73.2
click at [848, 328] on div "Truck-FRO52R Car-CK52EJ Car-YJX59R Truck-CI67PH Truck-BD80MD" at bounding box center [784, 268] width 1568 height 392
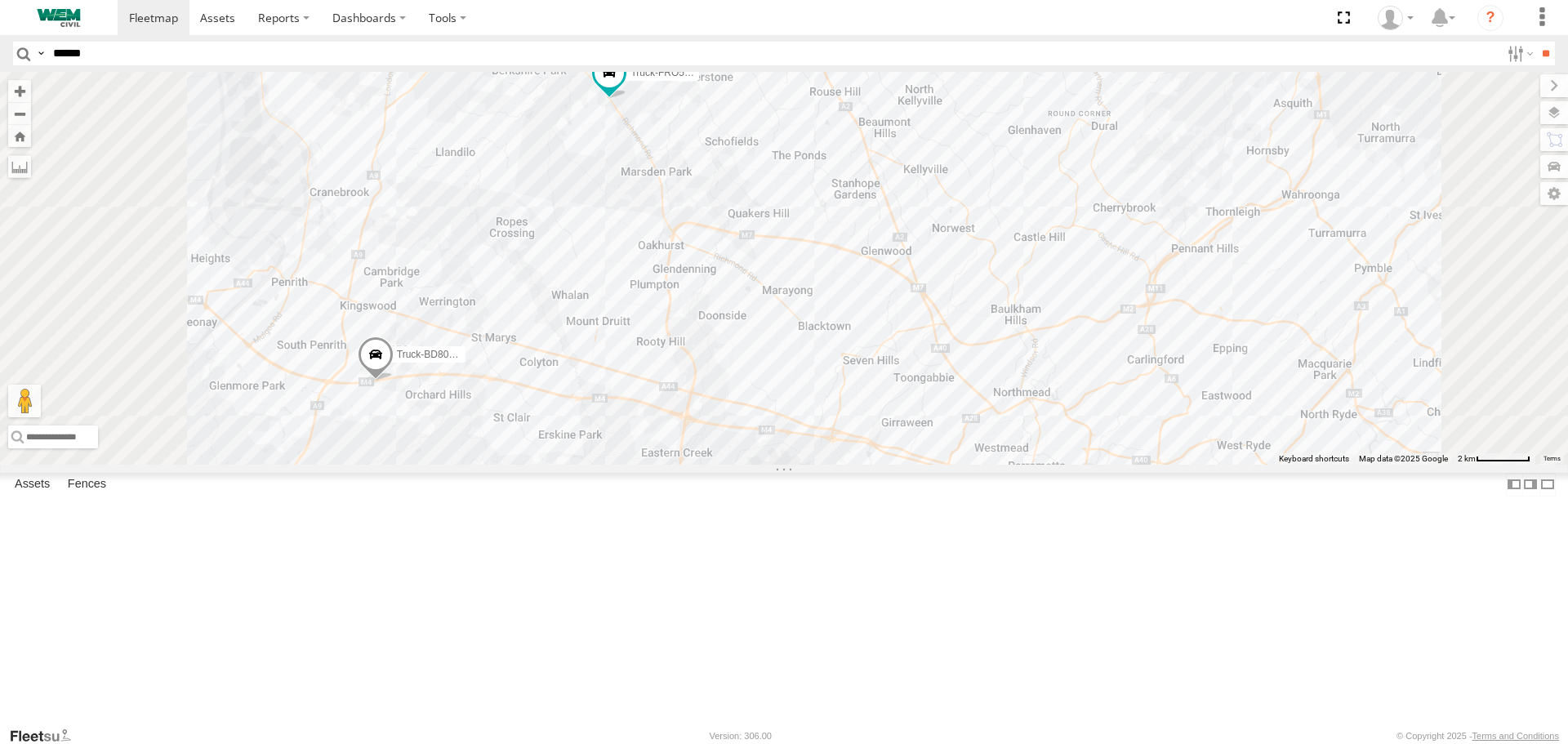
drag, startPoint x: 830, startPoint y: 242, endPoint x: 829, endPoint y: 325, distance: 83.0
click at [829, 325] on div "Truck-FRO52R Car-CK52EJ Car-YJX59R Truck-CI67PH Truck-BD80MD" at bounding box center [784, 268] width 1568 height 392
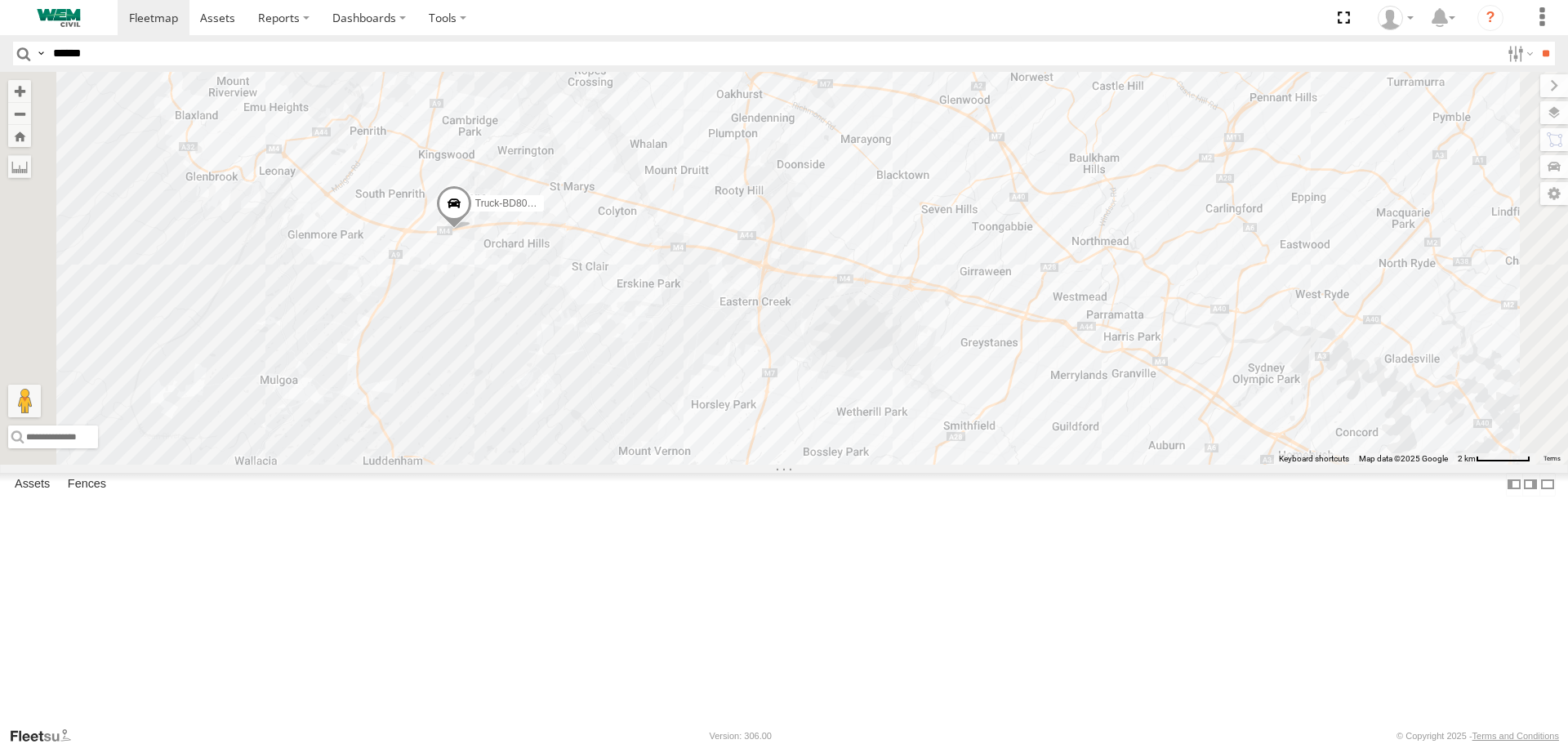
drag, startPoint x: 751, startPoint y: 338, endPoint x: 806, endPoint y: 157, distance: 189.2
click at [807, 157] on div "Truck-FRO52R Car-CK52EJ Car-YJX59R Truck-CI67PH Truck-BD80MD" at bounding box center [784, 268] width 1568 height 392
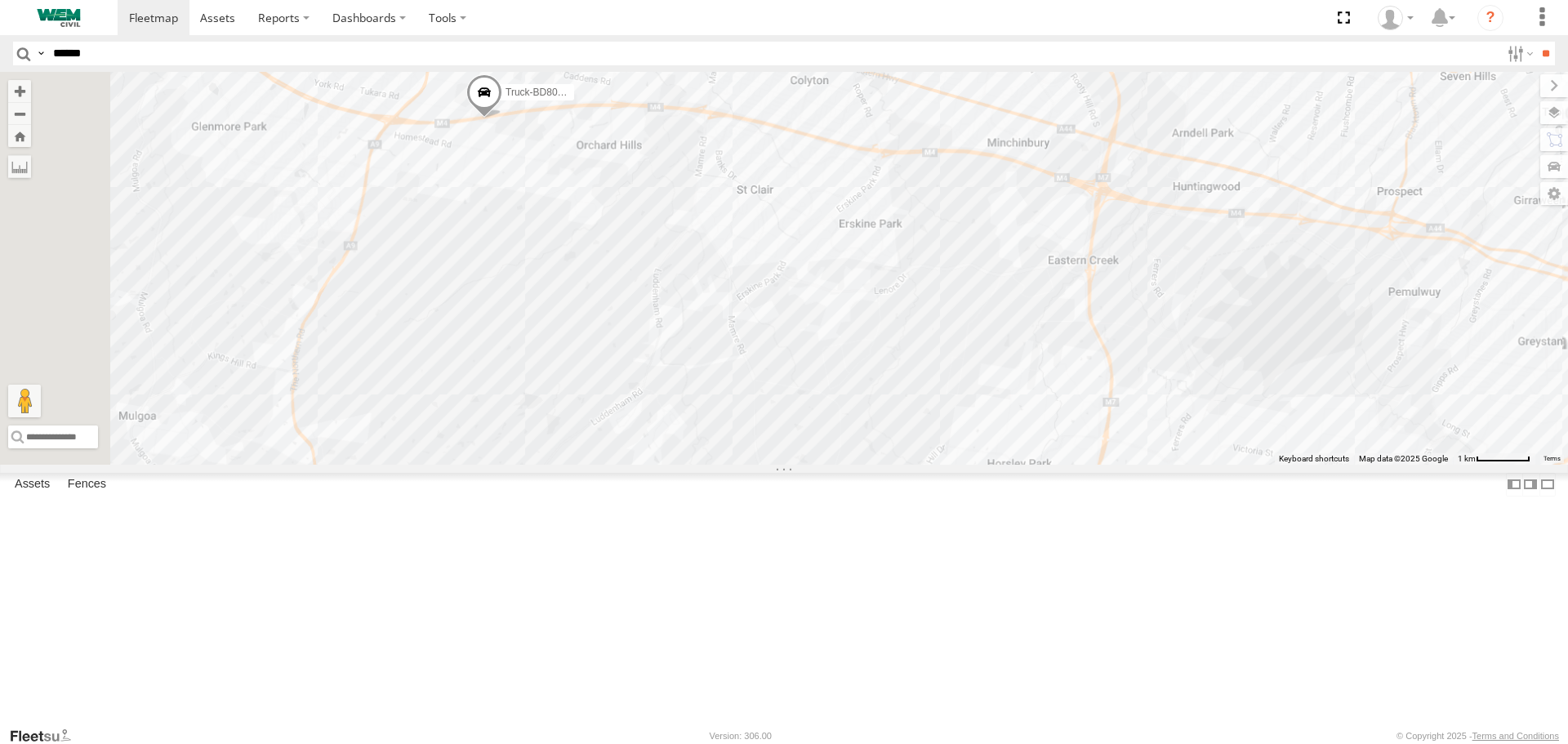
drag, startPoint x: 689, startPoint y: 291, endPoint x: 762, endPoint y: 382, distance: 116.7
click at [762, 382] on div "Truck-FRO52R Car-CK52EJ Car-YJX59R Truck-CI67PH Truck-BD80MD" at bounding box center [784, 268] width 1568 height 392
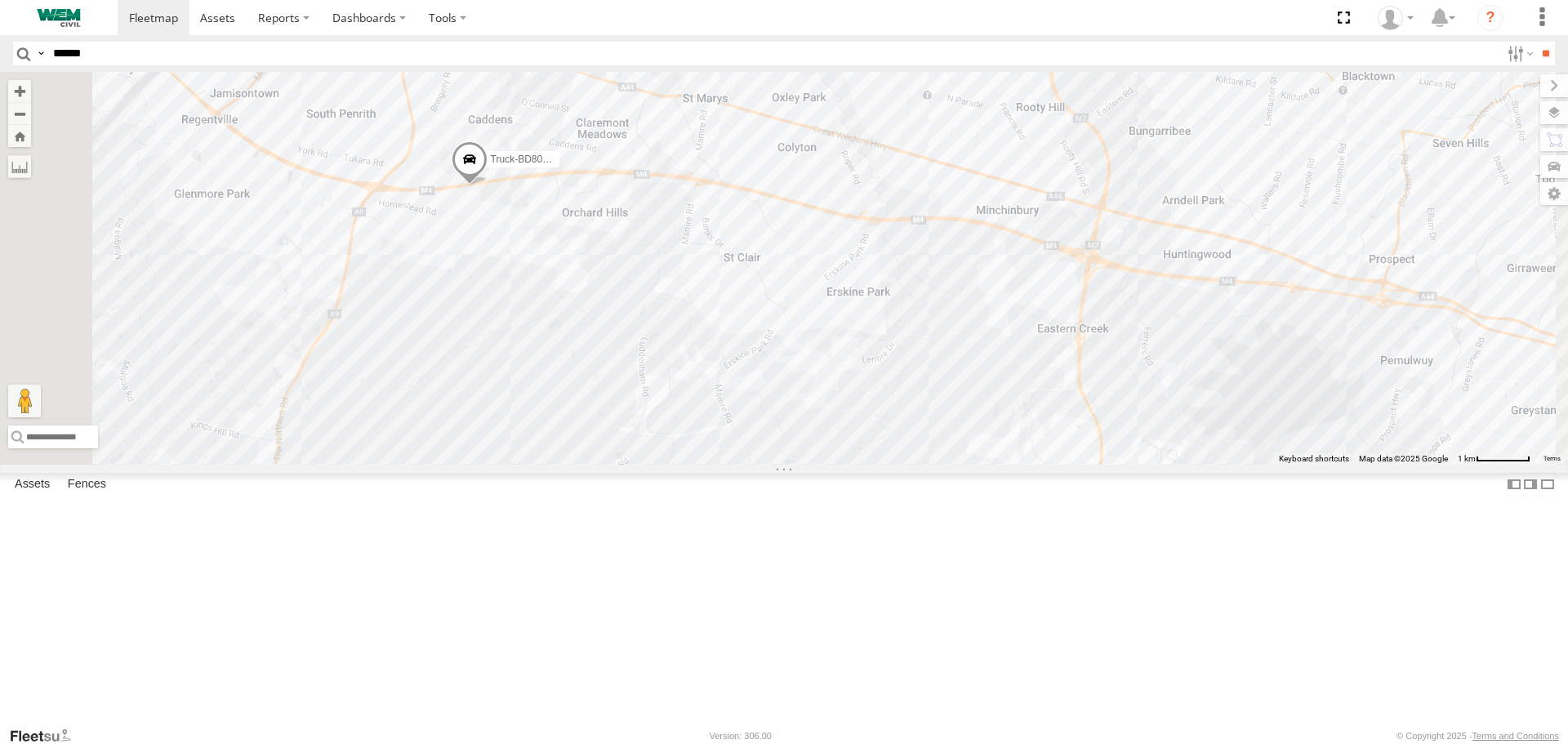
drag, startPoint x: 782, startPoint y: 302, endPoint x: 755, endPoint y: 443, distance: 143.6
click at [756, 443] on div "Truck-FRO52R Car-CK52EJ Car-YJX59R Truck-CI67PH Truck-BD80MD" at bounding box center [784, 268] width 1568 height 392
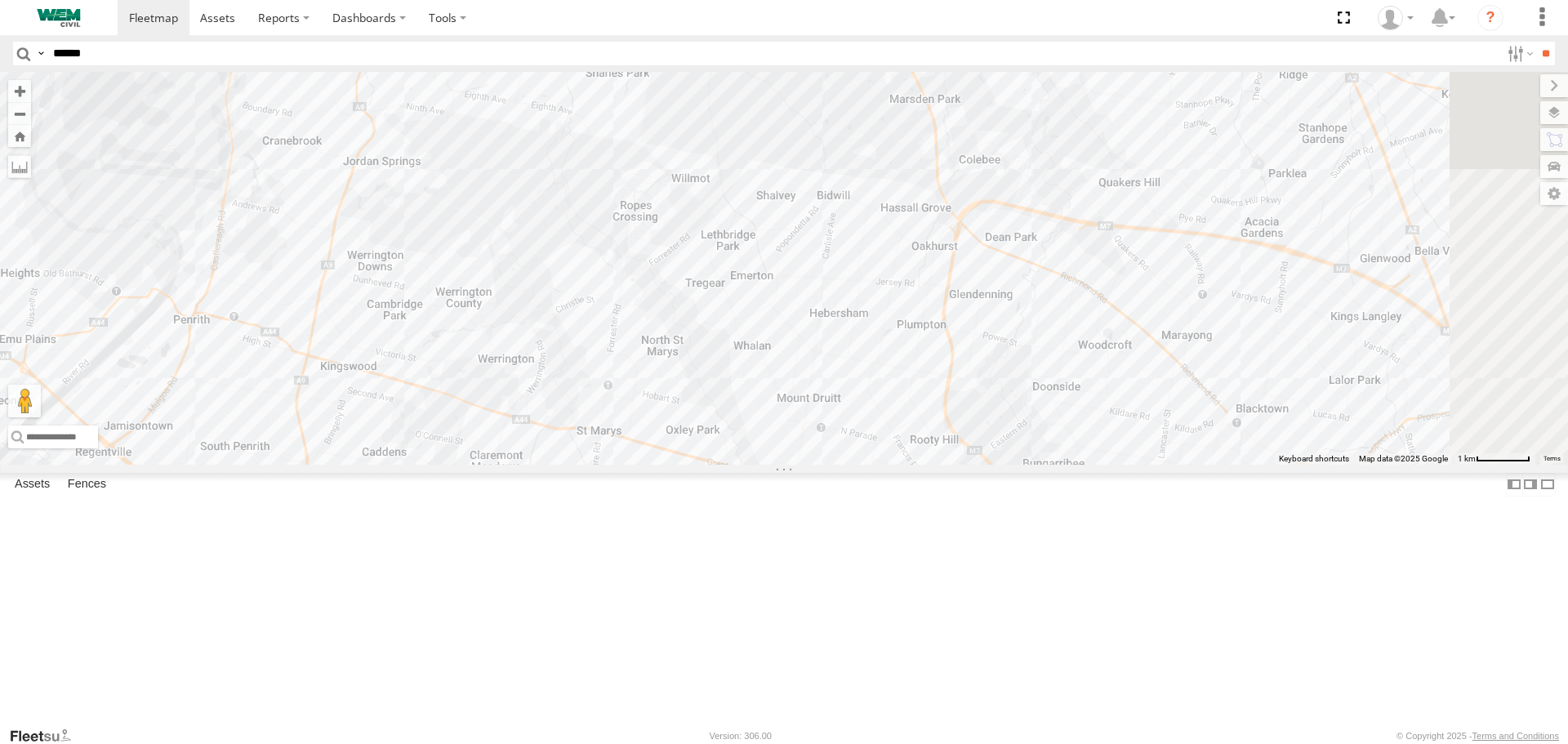
click at [771, 437] on div "Truck-FRO52R Car-CK52EJ Car-YJX59R Truck-CI67PH Truck-BD80MD" at bounding box center [784, 268] width 1568 height 392
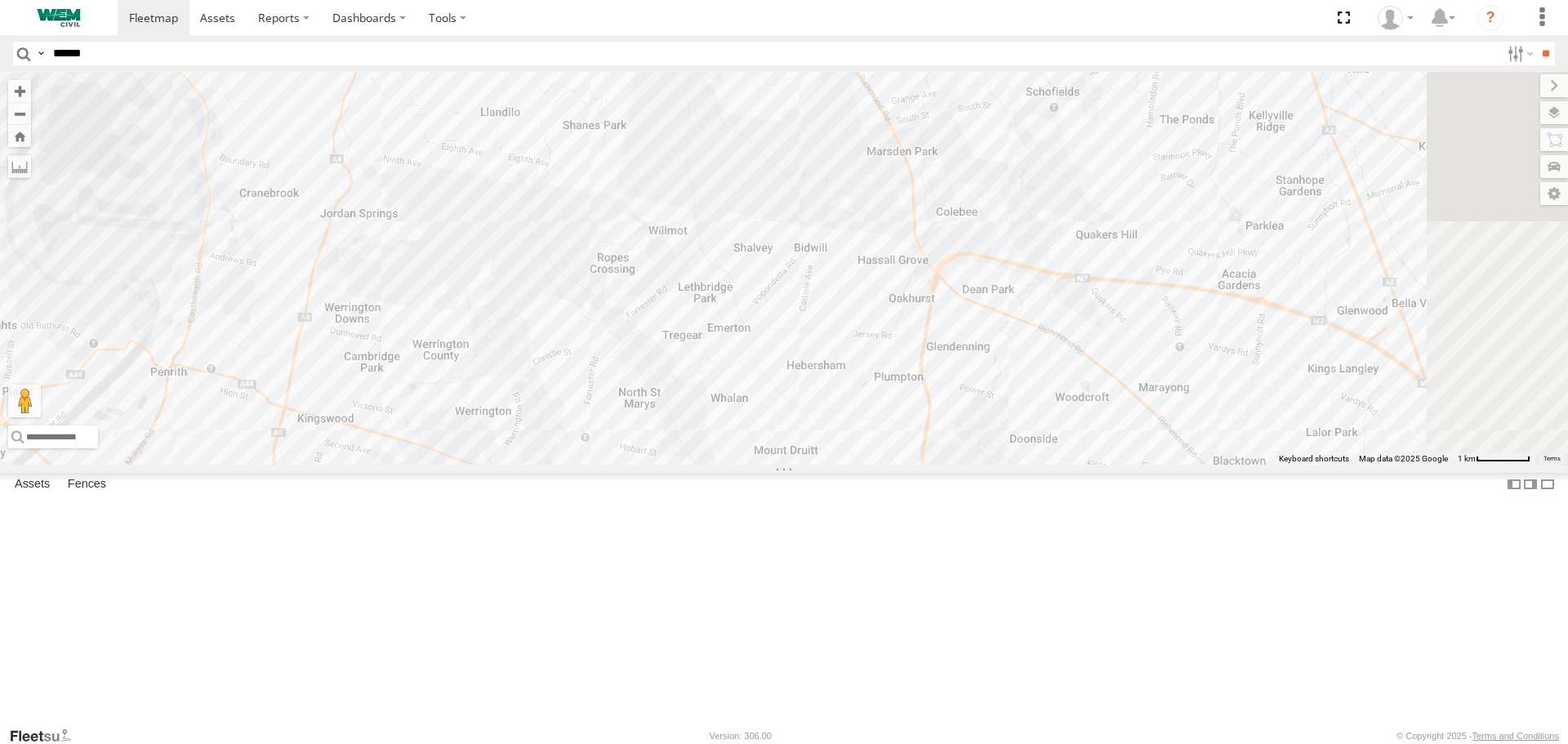
drag, startPoint x: 855, startPoint y: 252, endPoint x: 771, endPoint y: 348, distance: 127.6
click at [771, 348] on div "Truck-FRO52R Car-CK52EJ Car-YJX59R Truck-CI67PH Truck-BD80MD" at bounding box center [784, 268] width 1568 height 392
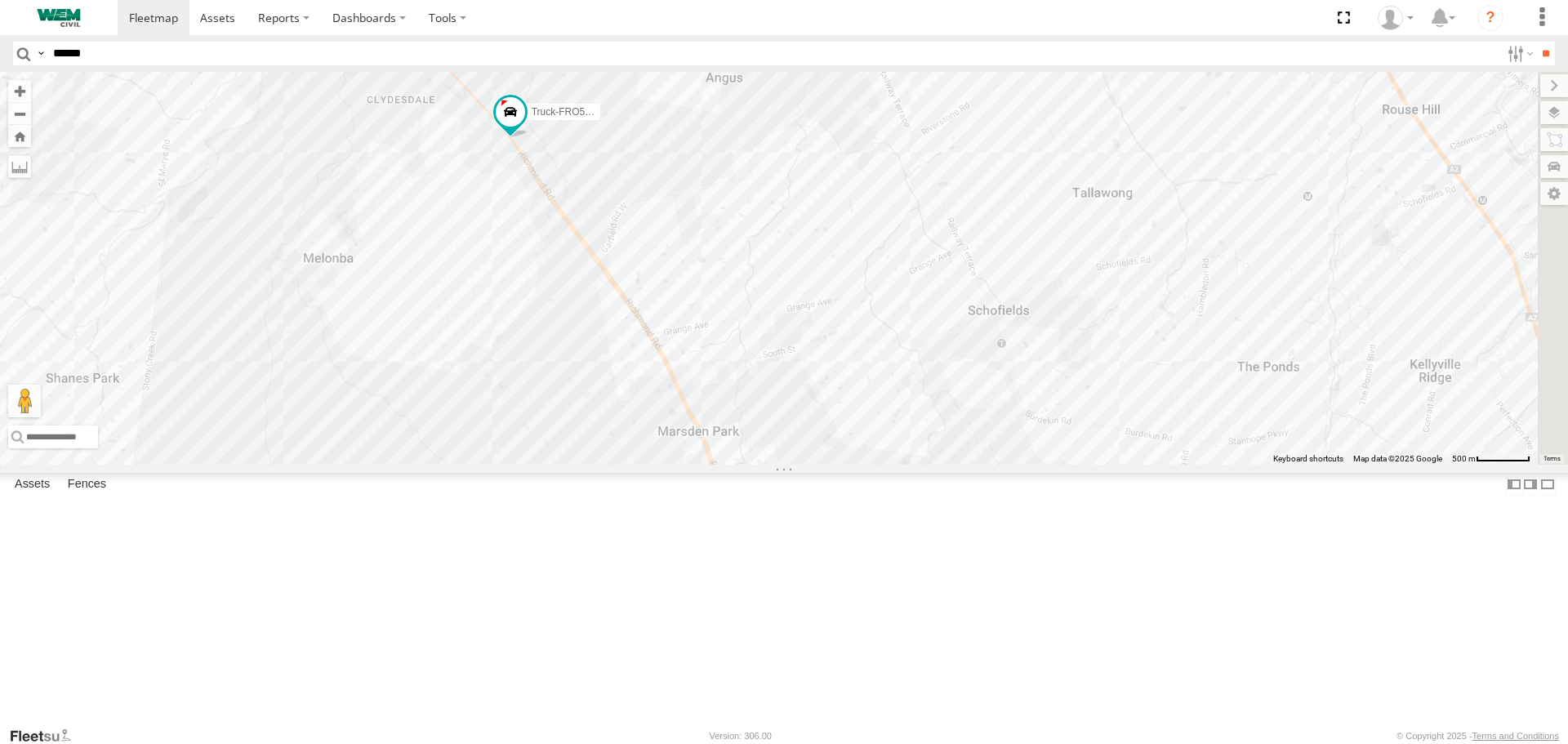
drag, startPoint x: 989, startPoint y: 241, endPoint x: 800, endPoint y: 280, distance: 193.0
click at [797, 284] on div "Truck-FRO52R Car-CK52EJ Car-YJX59R Truck-CI67PH Truck-BD80MD" at bounding box center [784, 268] width 1568 height 392
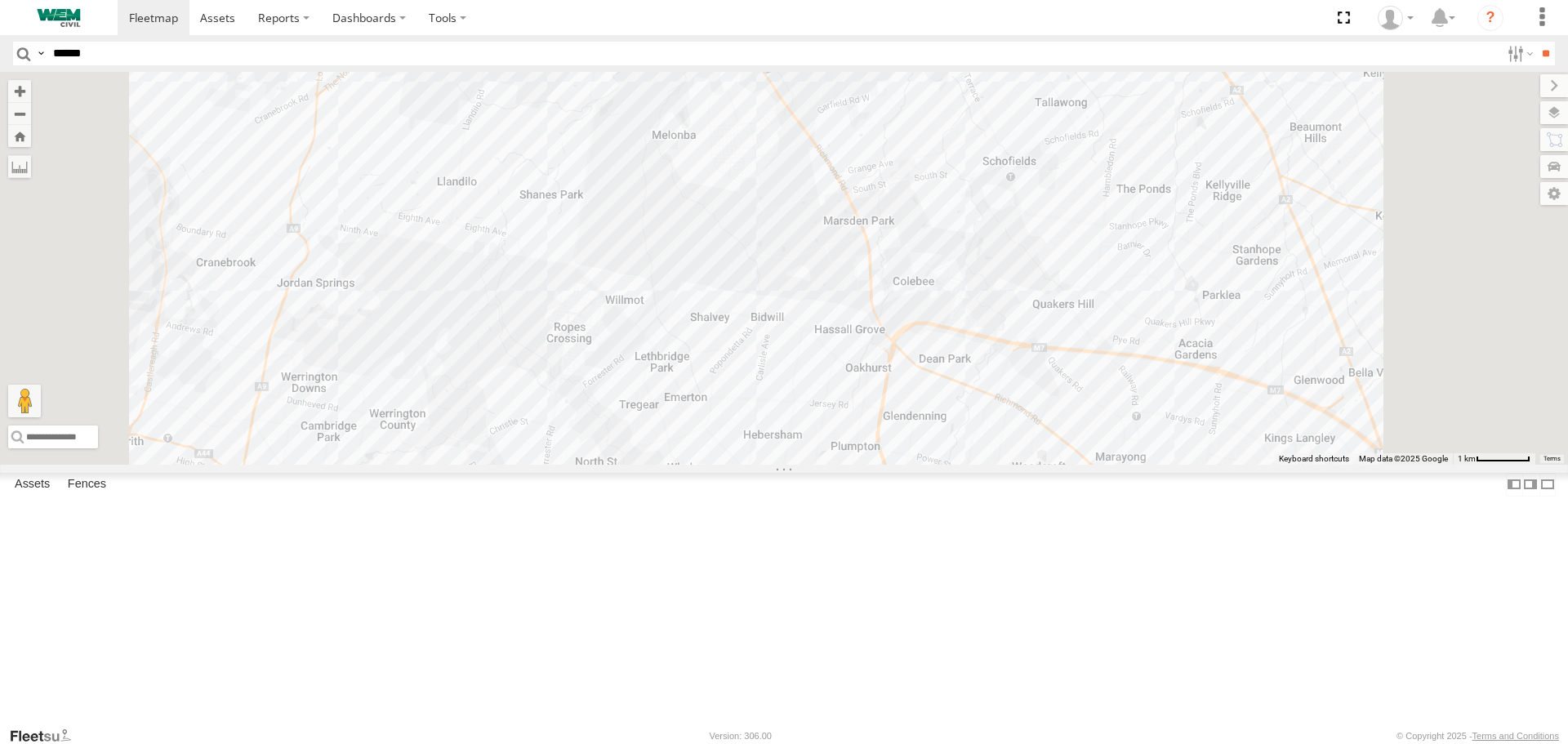
drag, startPoint x: 1049, startPoint y: 378, endPoint x: 931, endPoint y: 215, distance: 201.2
click at [949, 216] on div "Truck-FRO52R Car-CK52EJ Car-YJX59R Truck-CI67PH Truck-BD80MD" at bounding box center [784, 268] width 1568 height 392
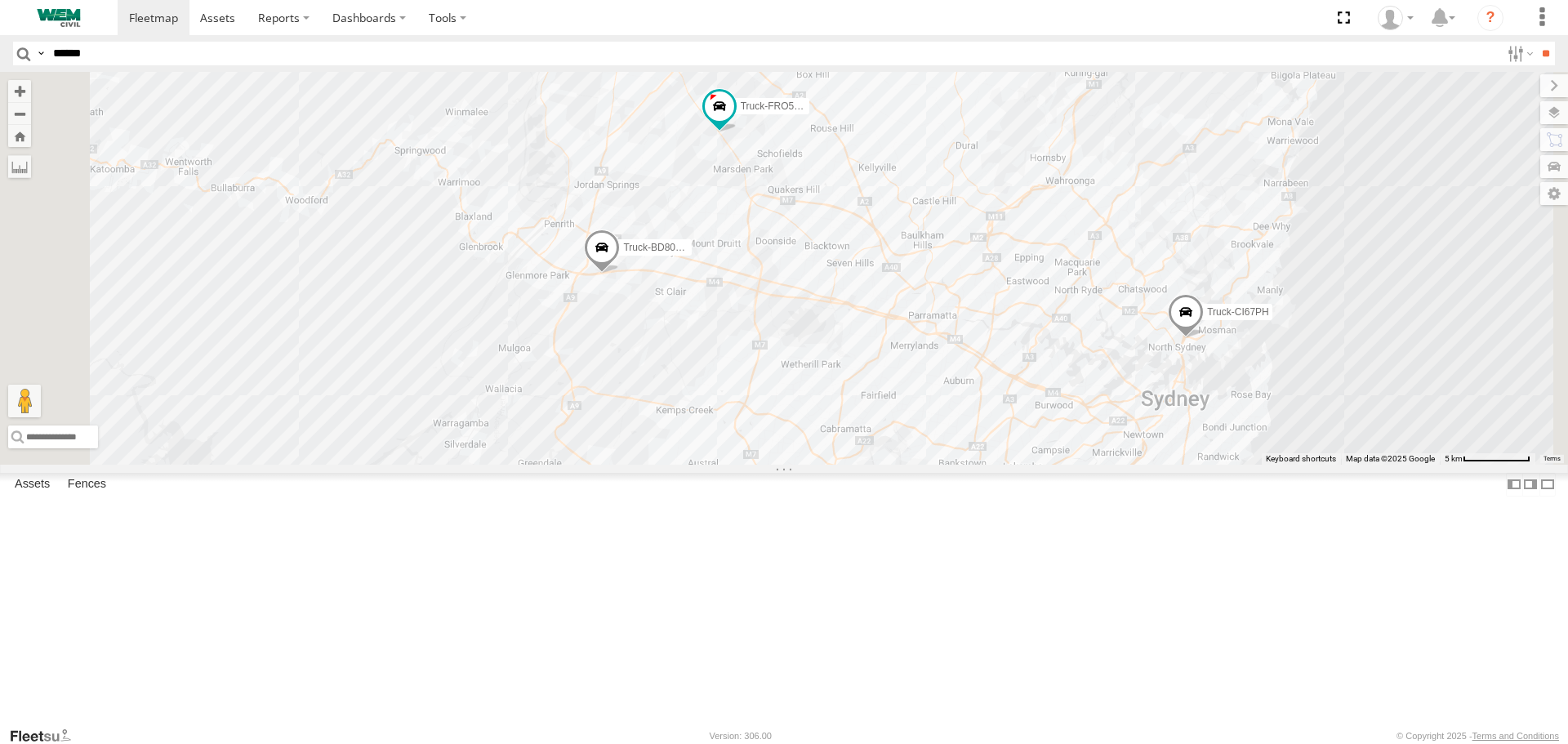
drag, startPoint x: 1143, startPoint y: 378, endPoint x: 1060, endPoint y: 368, distance: 83.6
click at [1095, 373] on div "Truck-FRO52R Car-CK52EJ Car-YJX59R Truck-CI67PH Truck-BD80MD" at bounding box center [784, 268] width 1568 height 392
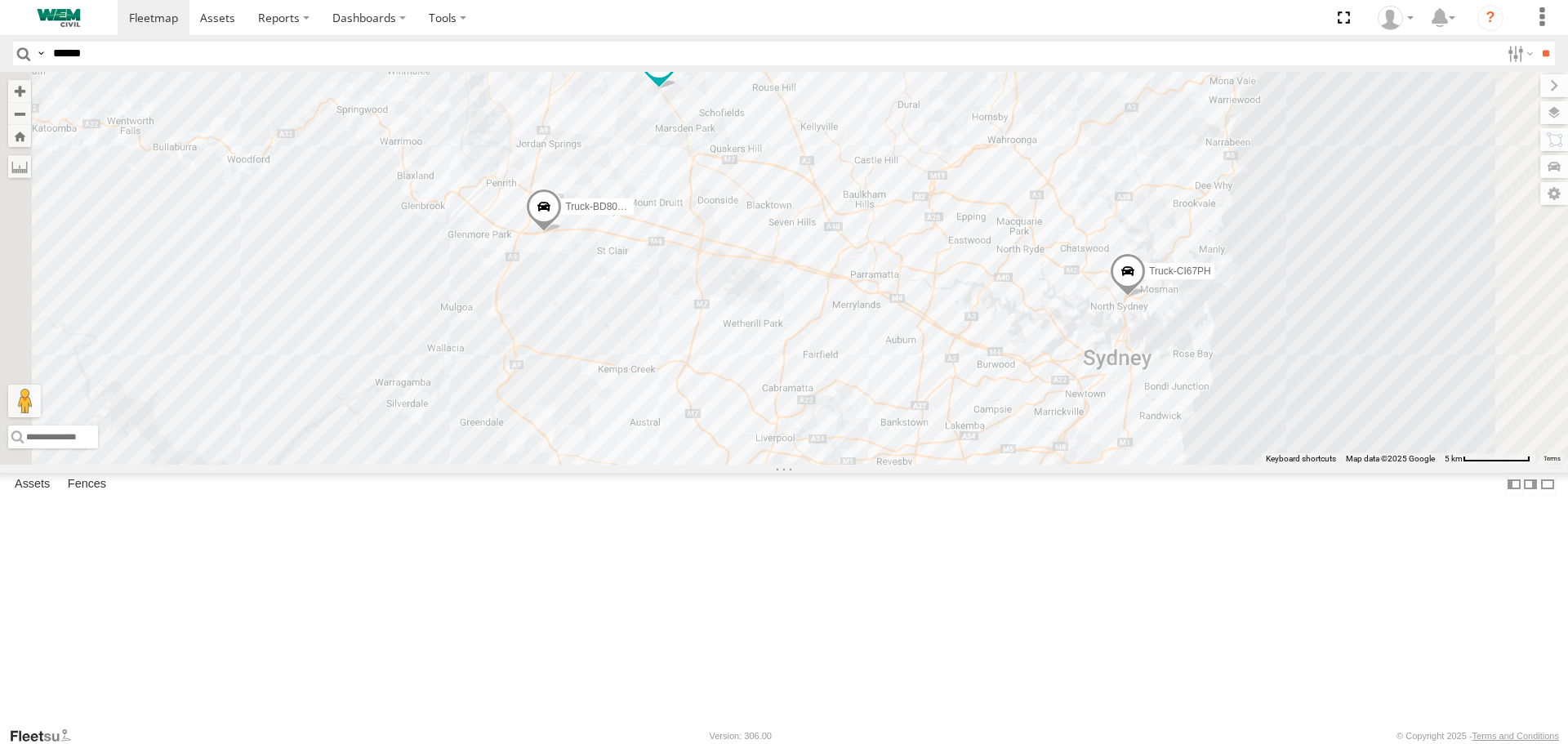
drag, startPoint x: 969, startPoint y: 389, endPoint x: 927, endPoint y: 492, distance: 111.2
click at [927, 464] on div "Truck-FRO52R Truck-CI67PH Truck-BD80MD Car-CK52EJ Car-YJX59R" at bounding box center [784, 268] width 1568 height 392
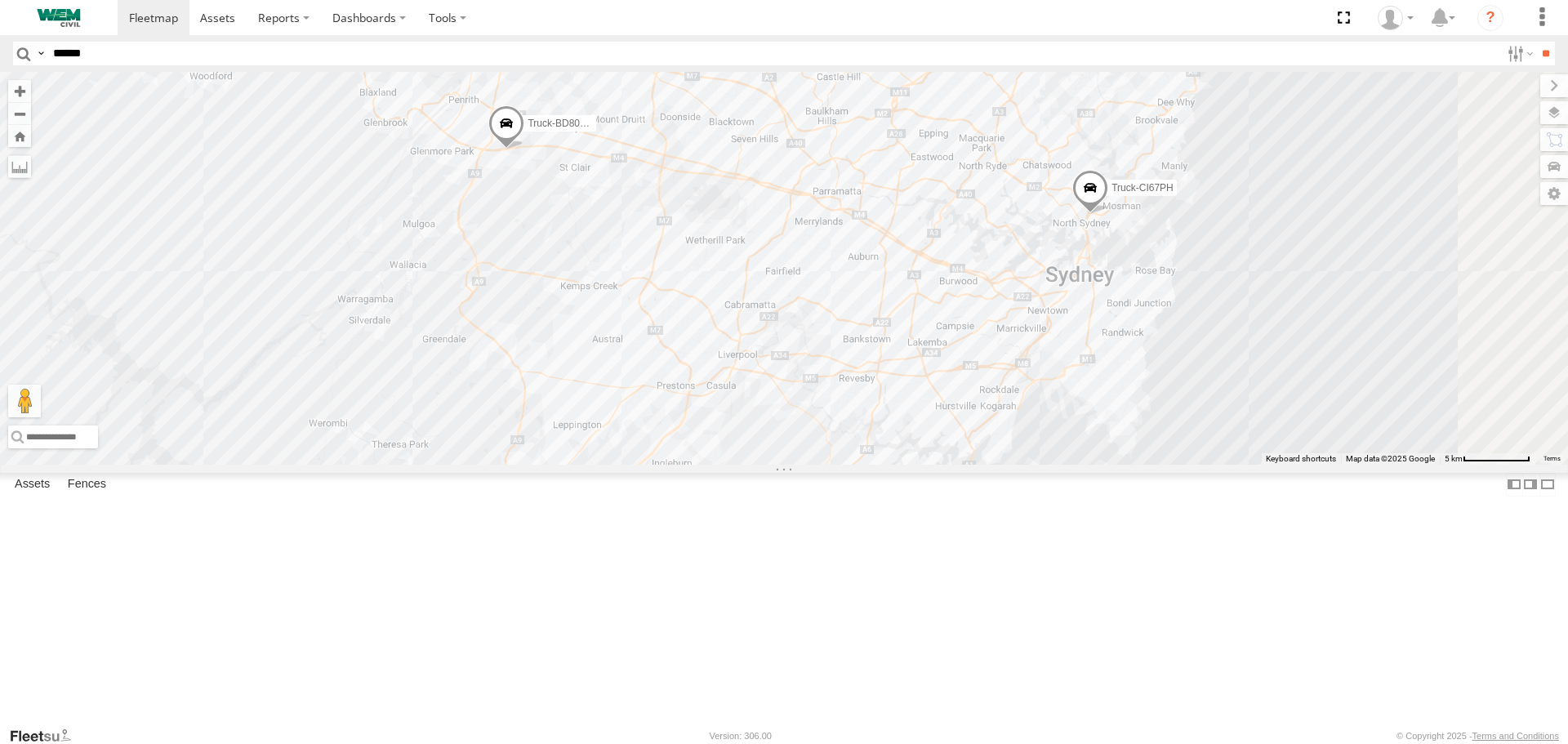
drag, startPoint x: 1013, startPoint y: 535, endPoint x: 989, endPoint y: 409, distance: 128.3
click at [989, 409] on div "Truck-FRO52R Truck-CI67PH Truck-BD80MD Car-CK52EJ Car-YJX59R" at bounding box center [784, 268] width 1568 height 392
